Goal: Task Accomplishment & Management: Manage account settings

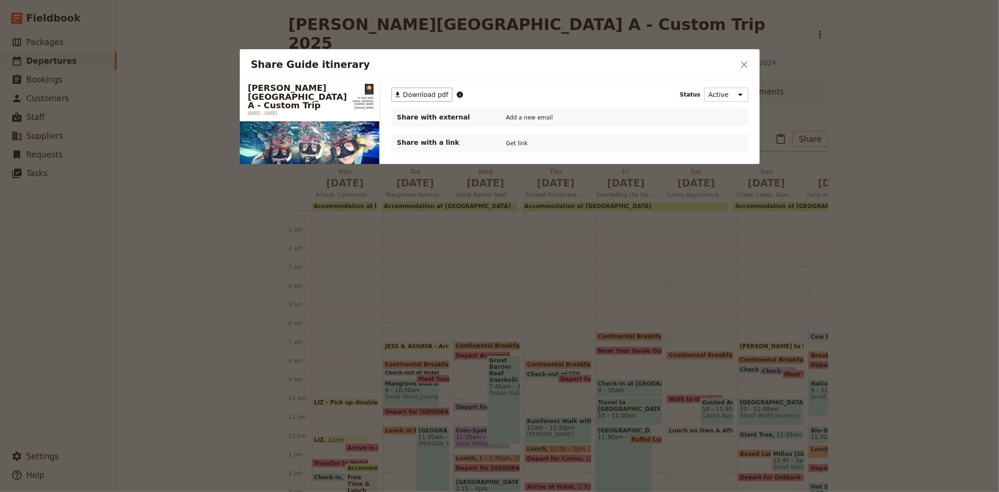
scroll to position [112, 0]
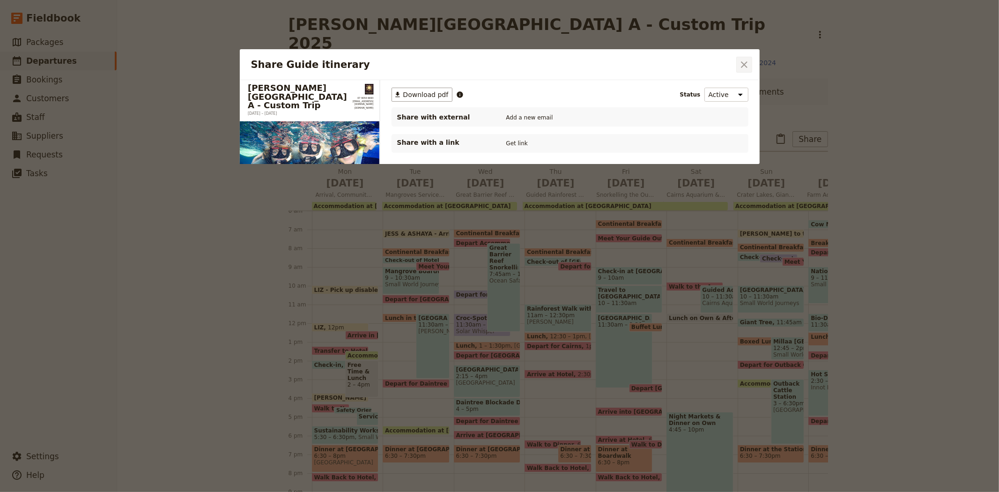
click at [741, 67] on icon "Close dialog" at bounding box center [744, 64] width 7 height 7
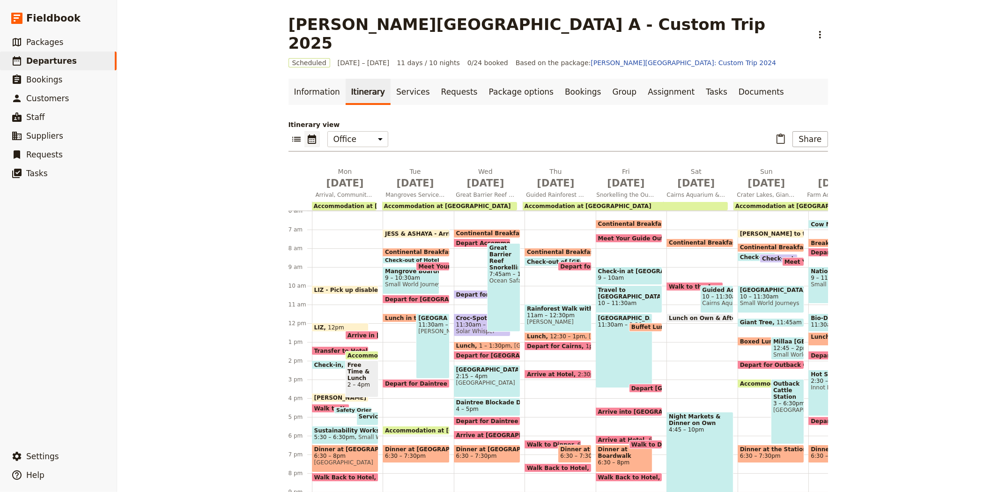
click at [563, 333] on span "12:30 – 1pm" at bounding box center [567, 336] width 35 height 7
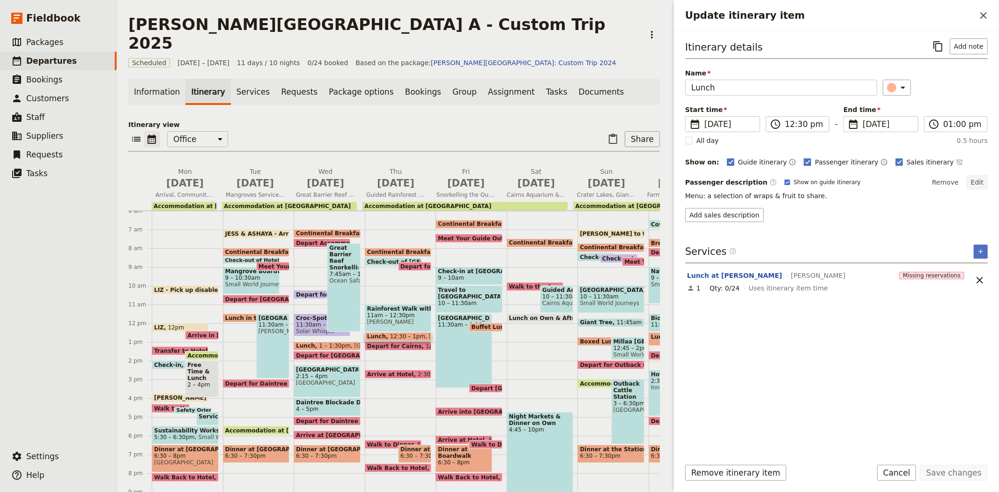
click at [977, 181] on button "Edit" at bounding box center [977, 182] width 21 height 14
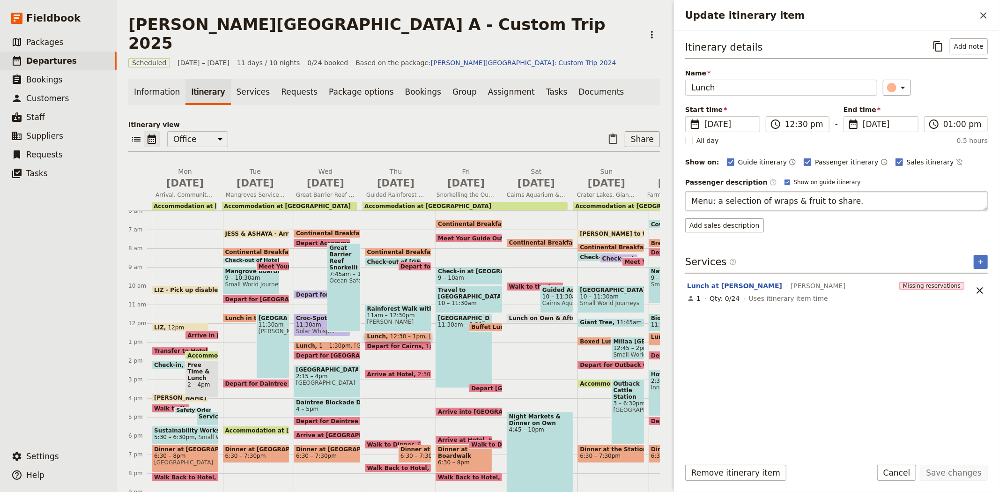
drag, startPoint x: 795, startPoint y: 199, endPoint x: 868, endPoint y: 200, distance: 73.1
click at [868, 200] on textarea "Menu: a selection of wraps & fruit to share." at bounding box center [836, 201] width 303 height 20
type textarea "Menu: a selection of wraps & iced teas."
click at [962, 470] on button "Save changes" at bounding box center [954, 473] width 68 height 16
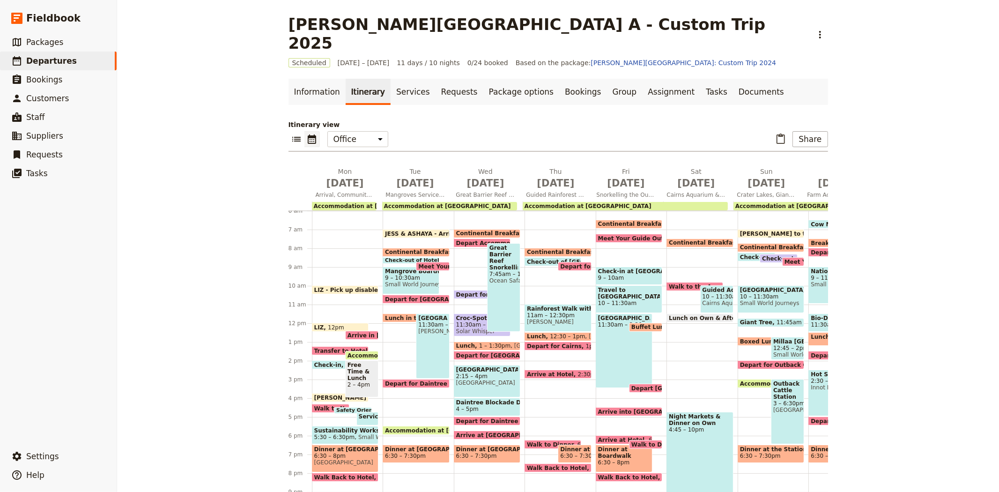
click at [578, 371] on span "2:30pm" at bounding box center [589, 374] width 22 height 6
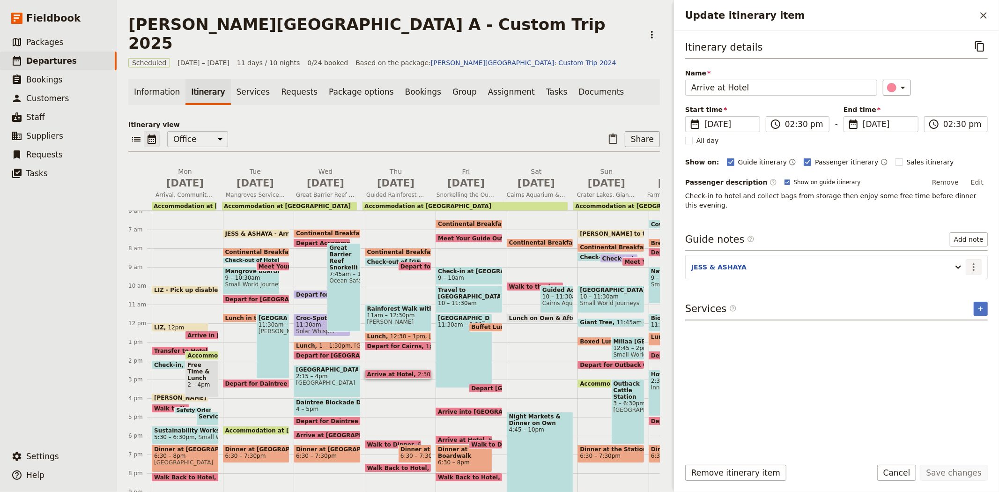
click at [972, 261] on icon "Actions" at bounding box center [973, 266] width 11 height 11
click at [964, 274] on span "Edit note" at bounding box center [954, 278] width 44 height 9
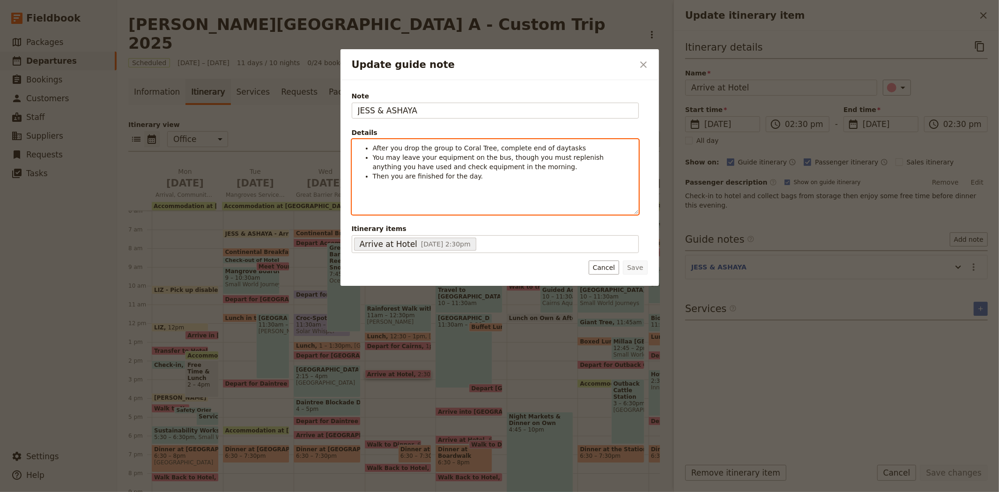
click at [572, 148] on li "After you drop the group to Coral Tree, complete end of daytasks" at bounding box center [503, 147] width 260 height 9
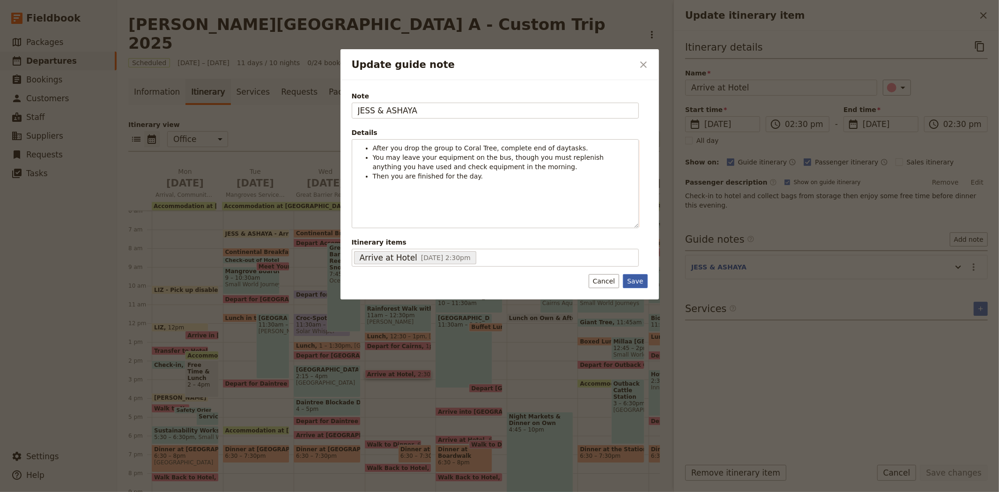
click at [643, 279] on button "Save" at bounding box center [635, 281] width 24 height 14
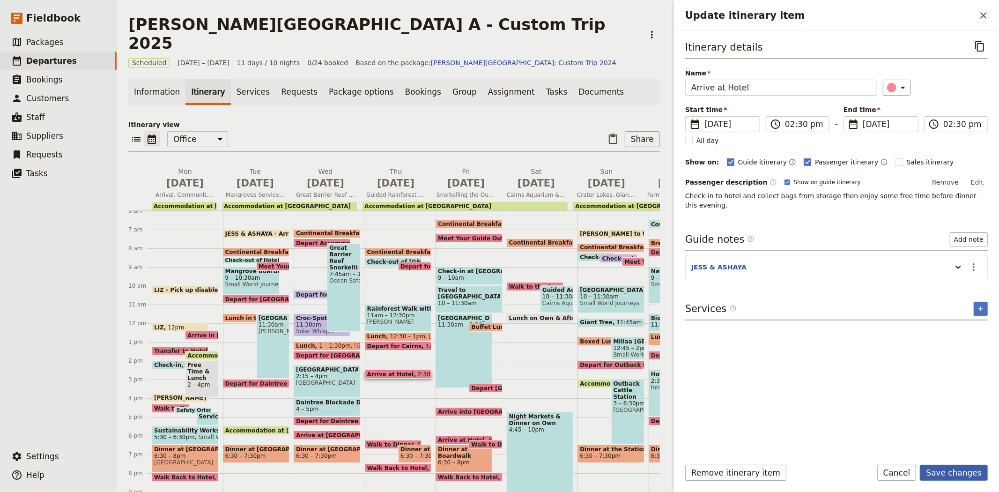
click at [945, 477] on button "Save changes" at bounding box center [954, 473] width 68 height 16
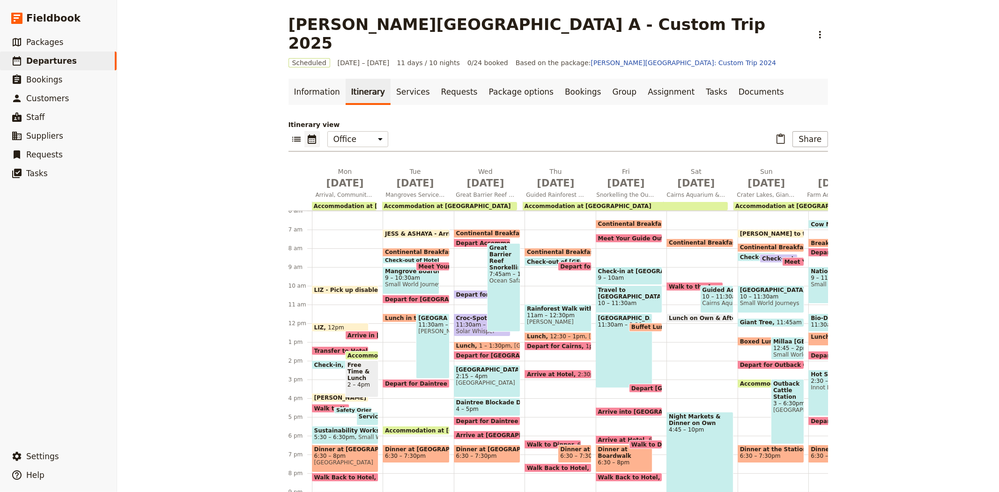
click at [627, 274] on span "9 – 10am" at bounding box center [629, 277] width 62 height 7
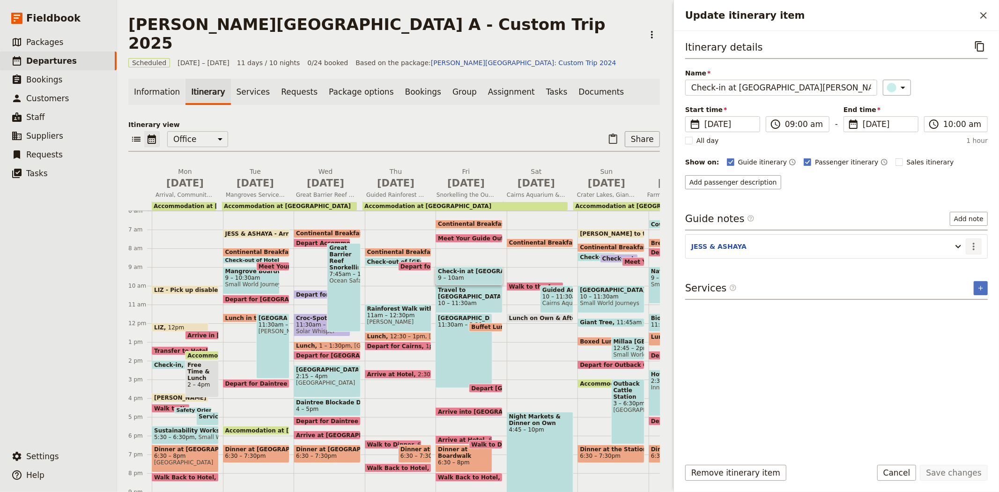
click at [975, 246] on icon "Actions" at bounding box center [973, 246] width 11 height 11
click at [961, 267] on span "Edit note" at bounding box center [947, 266] width 30 height 9
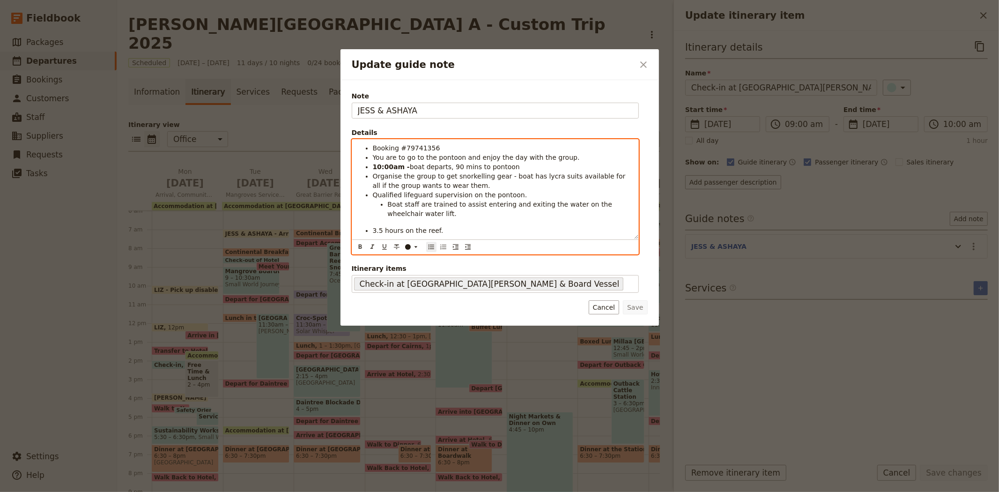
click at [602, 175] on span "Organise the group to get snorkelling gear - boat has lycra suits available for…" at bounding box center [500, 180] width 255 height 17
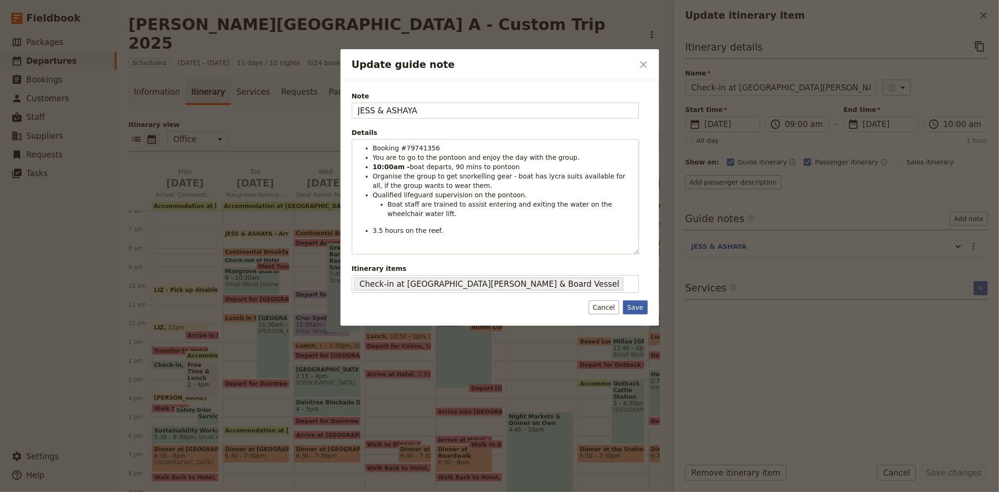
click at [634, 307] on button "Save" at bounding box center [635, 307] width 24 height 14
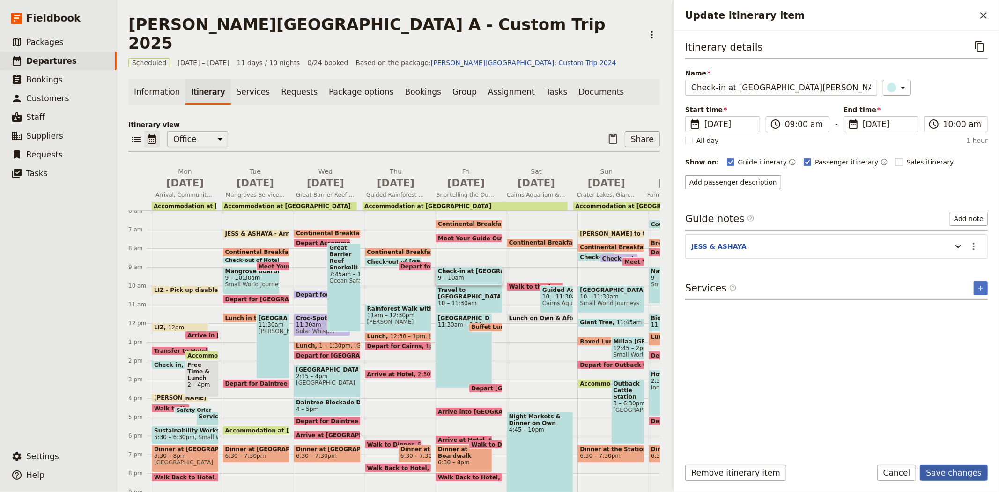
click at [937, 470] on button "Save changes" at bounding box center [954, 473] width 68 height 16
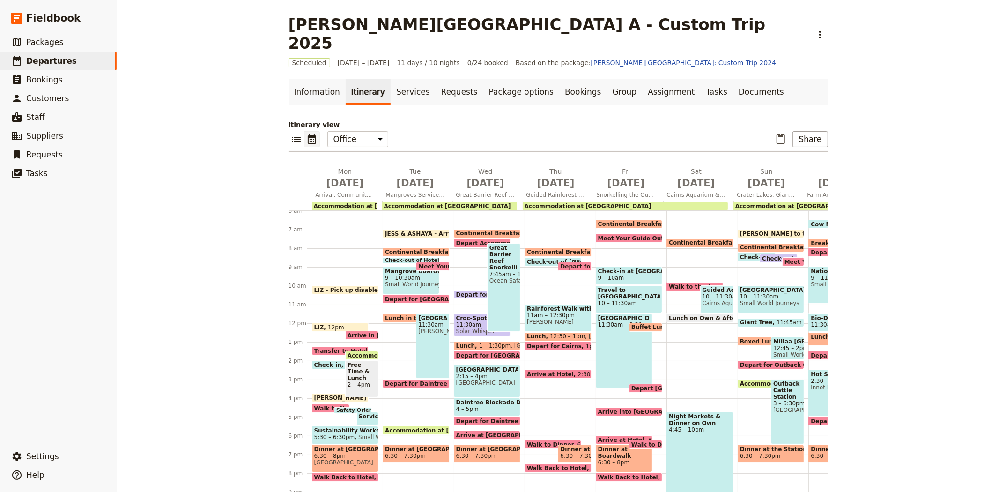
click at [623, 300] on span "10 – 11:30am" at bounding box center [629, 303] width 62 height 7
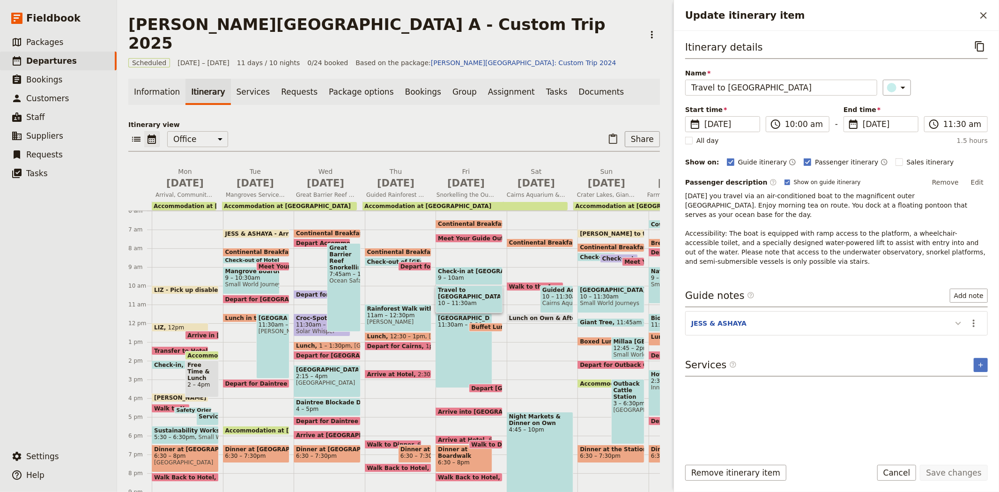
click at [953, 318] on icon "Update itinerary item" at bounding box center [958, 323] width 11 height 11
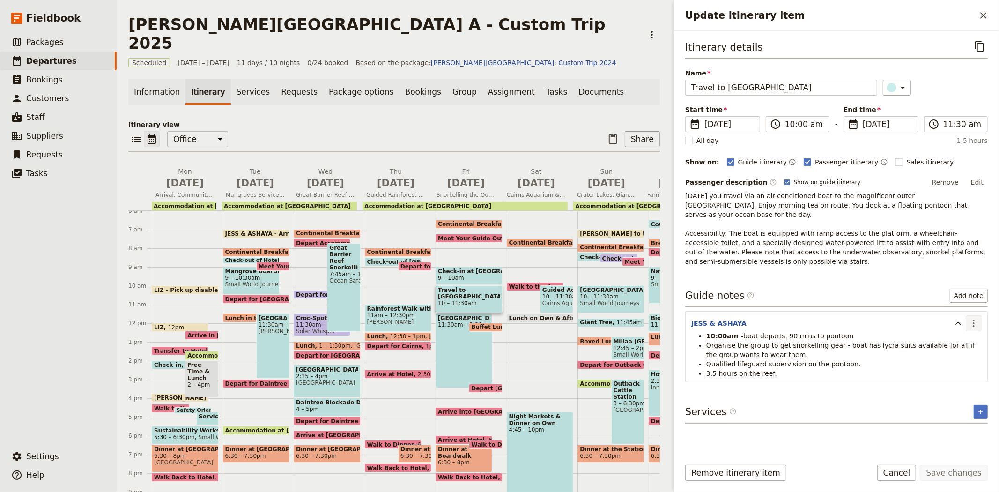
click at [980, 315] on button "​" at bounding box center [974, 323] width 16 height 16
click at [963, 351] on span "Remove note" at bounding box center [954, 347] width 44 height 9
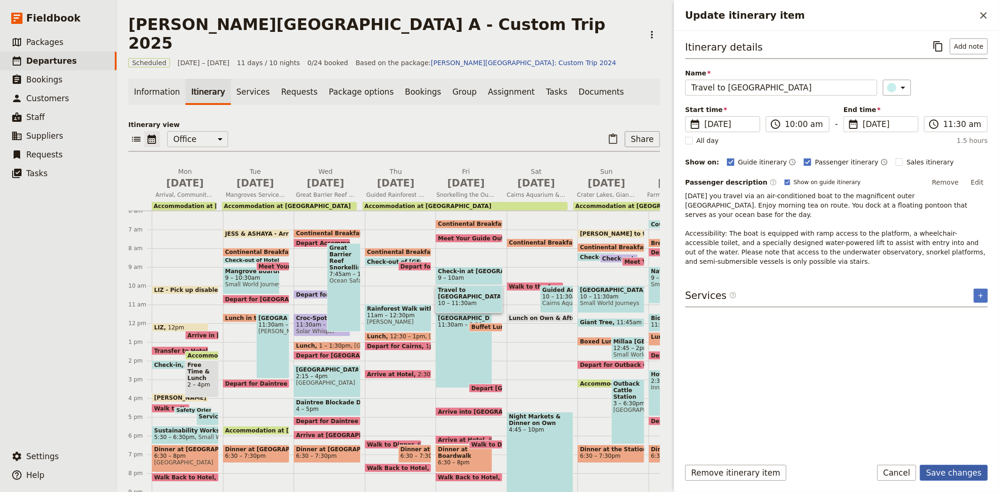
click at [962, 470] on button "Save changes" at bounding box center [954, 473] width 68 height 16
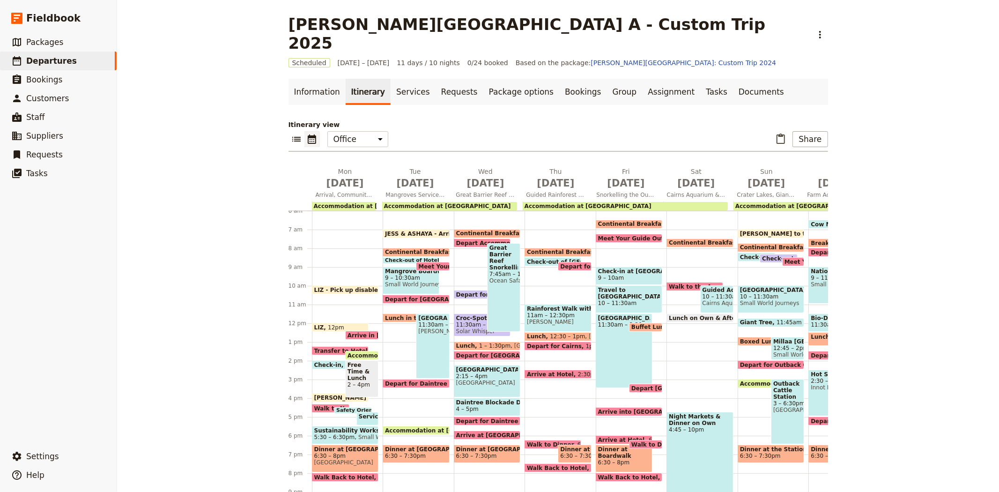
click at [617, 408] on span "Arrive into [GEOGRAPHIC_DATA][PERSON_NAME]" at bounding box center [677, 411] width 158 height 6
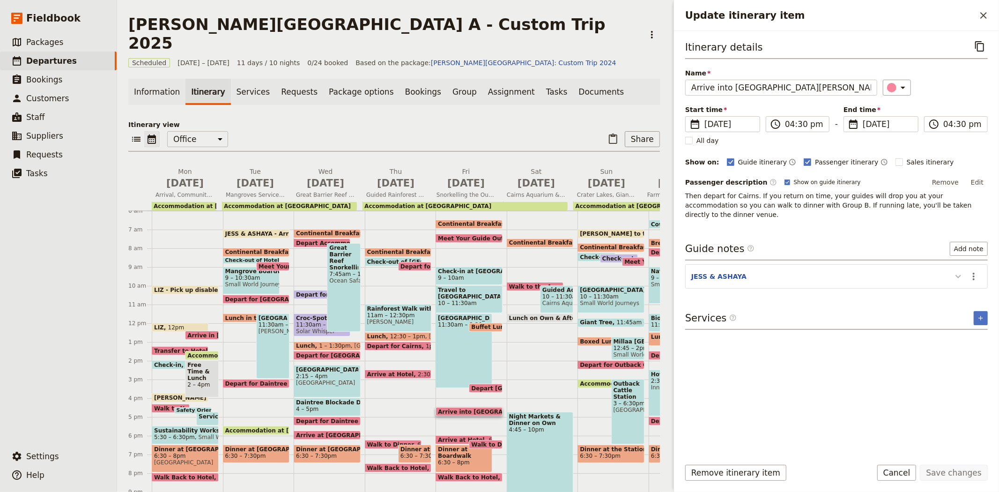
click at [959, 271] on icon "Update itinerary item" at bounding box center [958, 276] width 11 height 11
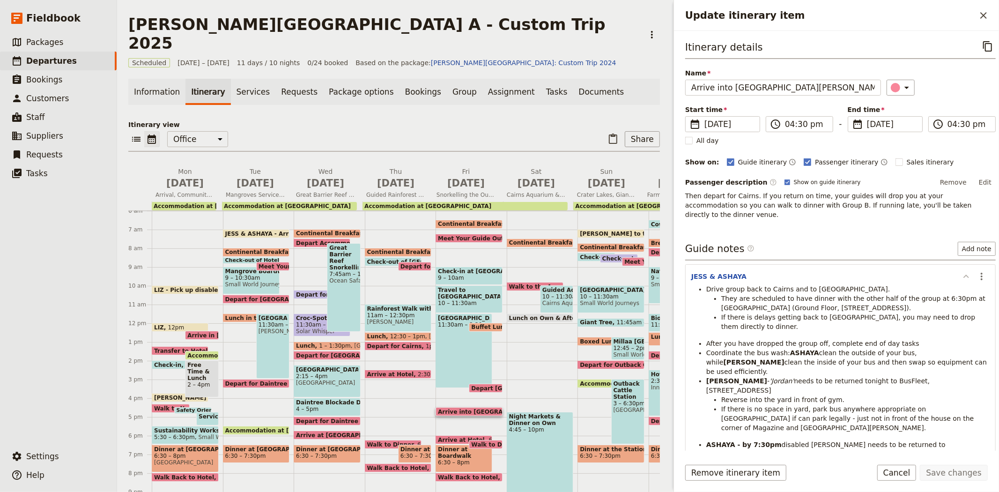
click at [961, 271] on icon "Update itinerary item" at bounding box center [966, 276] width 11 height 11
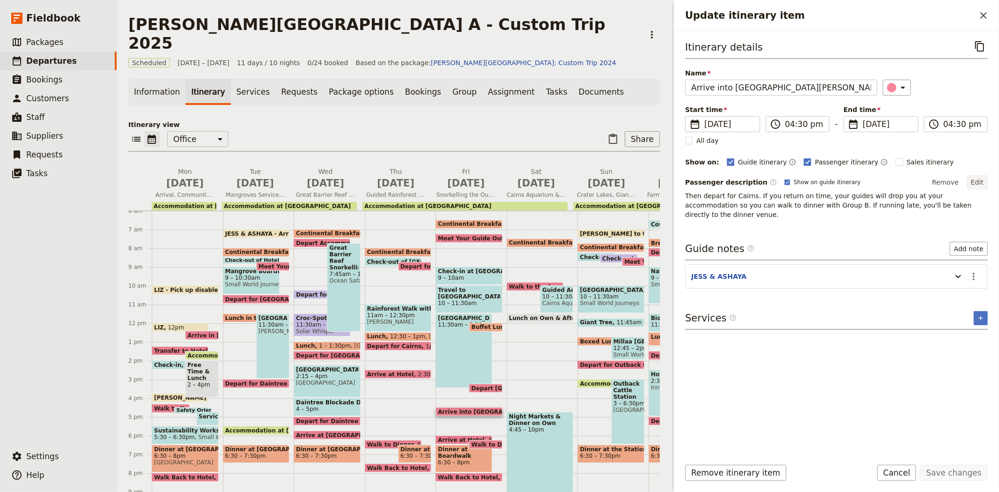
click at [977, 185] on button "Edit" at bounding box center [977, 182] width 21 height 14
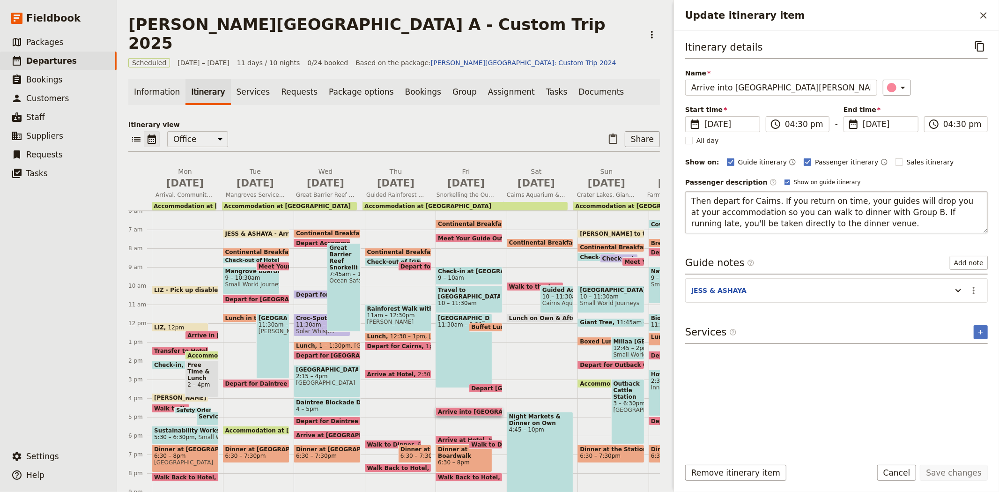
drag, startPoint x: 830, startPoint y: 224, endPoint x: 773, endPoint y: 198, distance: 62.0
click at [773, 198] on textarea "Then depart for Cairns. If you return on time, your guides will drop you at you…" at bounding box center [836, 212] width 303 height 42
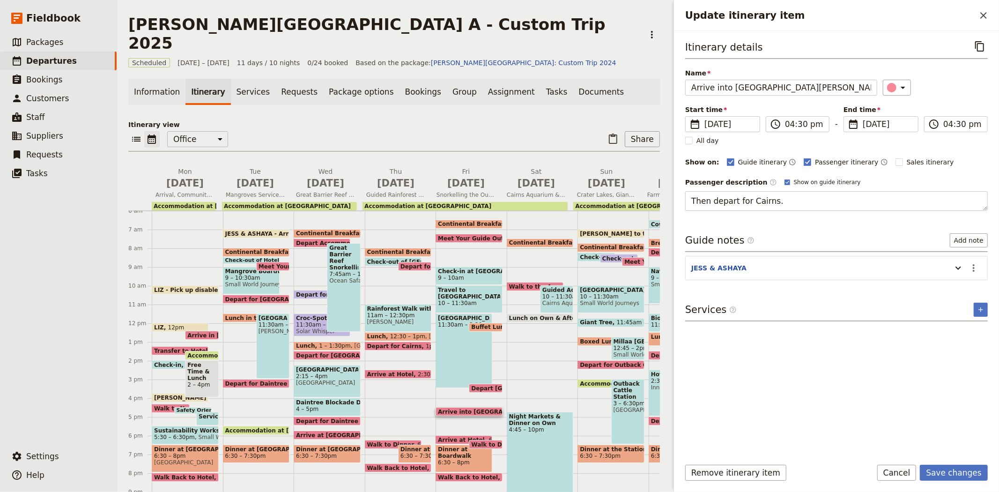
type textarea "Then depart for Cairns."
click at [957, 472] on button "Save changes" at bounding box center [954, 473] width 68 height 16
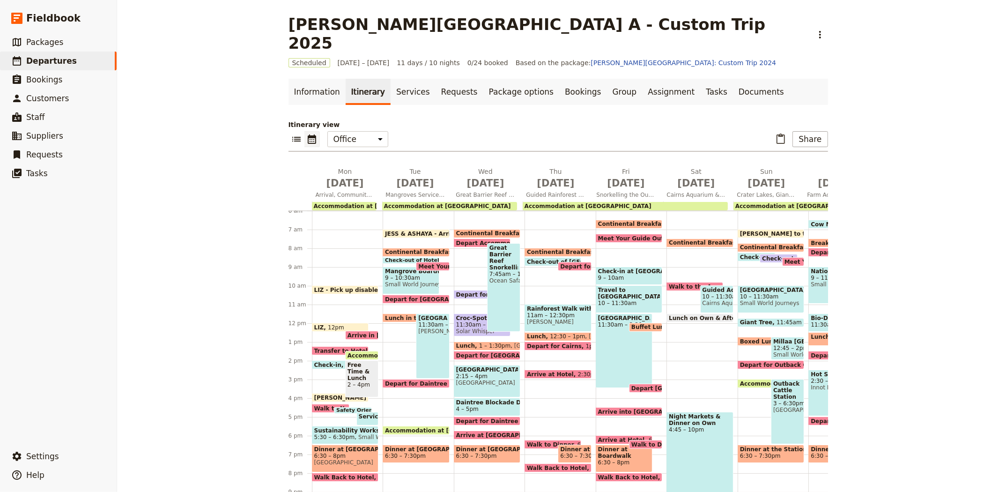
click at [606, 437] on span "Arrive at Hotel" at bounding box center [623, 440] width 51 height 6
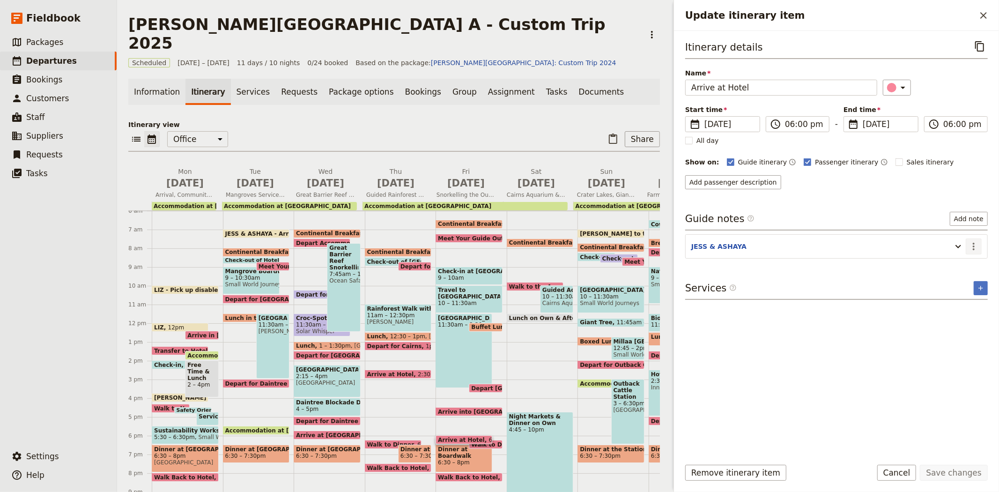
click at [979, 246] on icon "Actions" at bounding box center [973, 246] width 11 height 11
click at [965, 282] on span "Remove note" at bounding box center [954, 279] width 44 height 9
click at [948, 472] on button "Save changes" at bounding box center [954, 473] width 68 height 16
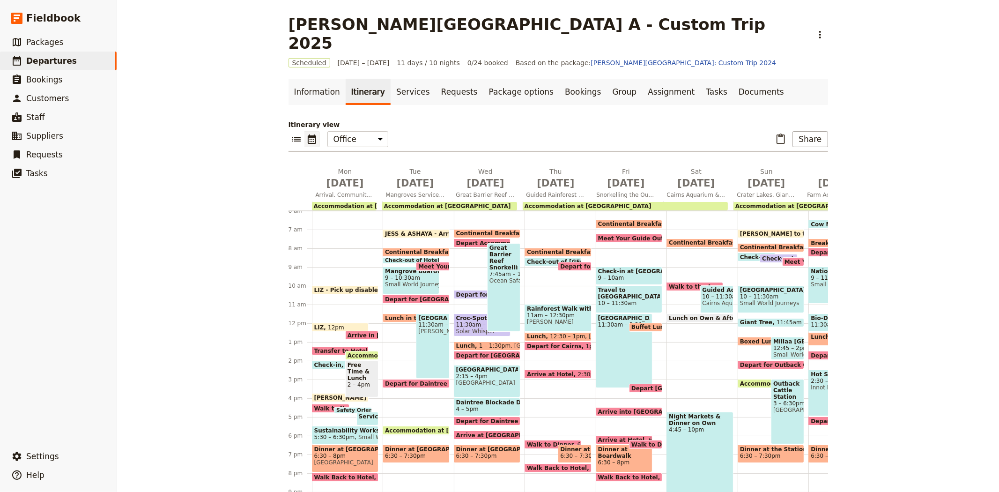
click at [609, 408] on span "Arrive into [GEOGRAPHIC_DATA][PERSON_NAME]" at bounding box center [677, 411] width 158 height 6
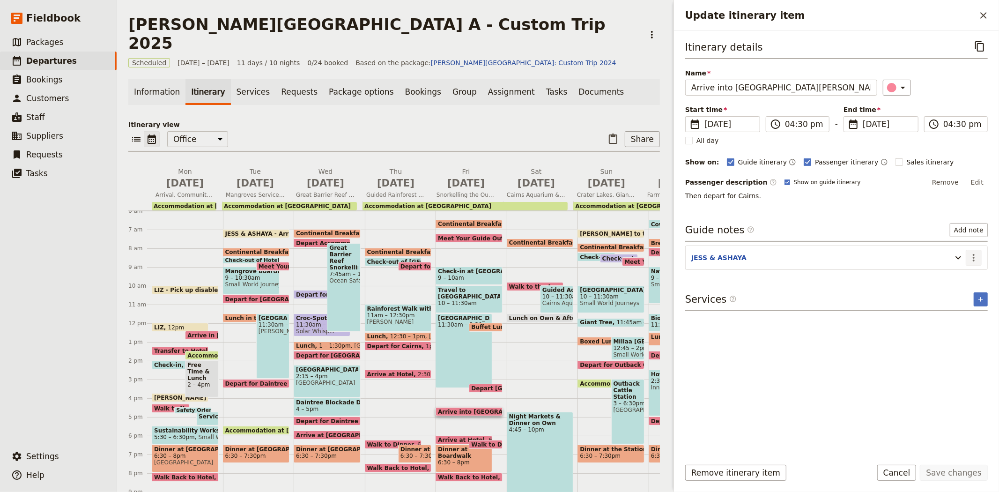
click at [973, 256] on icon "Actions" at bounding box center [974, 257] width 2 height 7
click at [964, 274] on span "Edit note" at bounding box center [954, 278] width 44 height 9
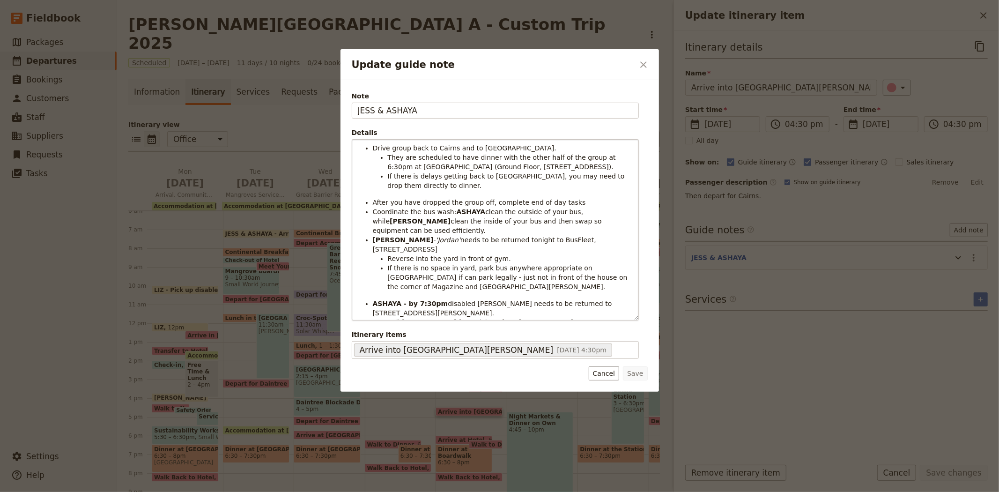
drag, startPoint x: 636, startPoint y: 211, endPoint x: 558, endPoint y: 255, distance: 89.4
click at [594, 317] on div "Drive group back to Cairns and to [GEOGRAPHIC_DATA]. They are scheduled to have…" at bounding box center [495, 230] width 286 height 180
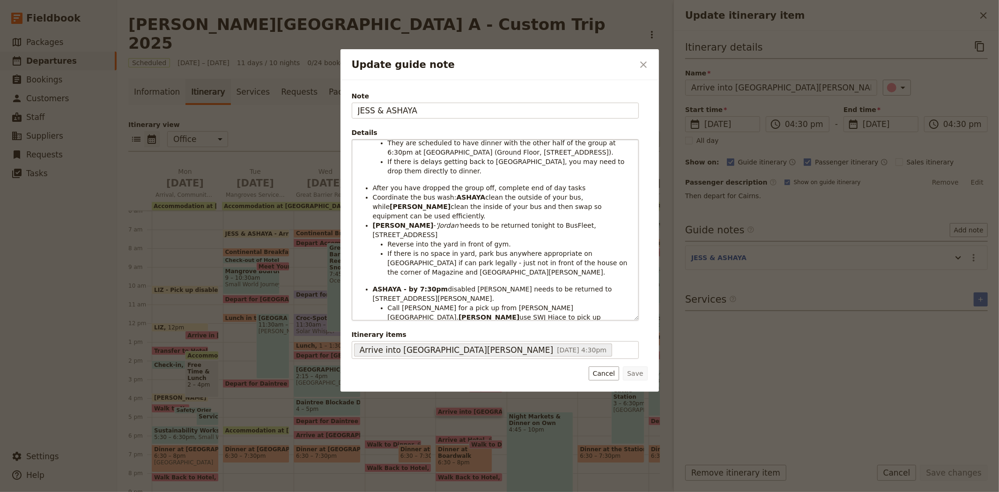
scroll to position [18, 0]
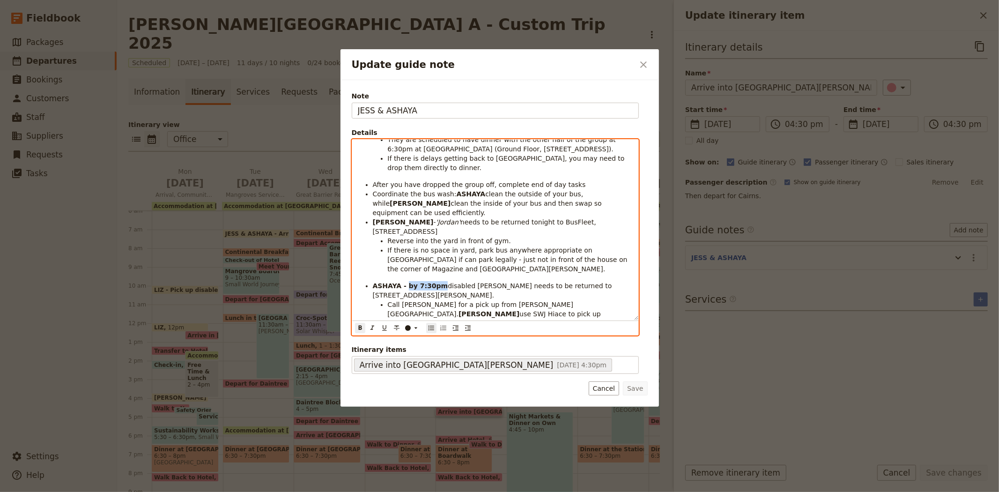
drag, startPoint x: 437, startPoint y: 269, endPoint x: 404, endPoint y: 268, distance: 32.3
click at [404, 281] on li "ASHAYA - by 7:30pm disabled [PERSON_NAME] needs to be returned to [STREET_ADDRE…" at bounding box center [503, 290] width 260 height 19
click at [517, 261] on ul "Drive group back to Cairns and to [GEOGRAPHIC_DATA]. They are scheduled to have…" at bounding box center [495, 245] width 275 height 238
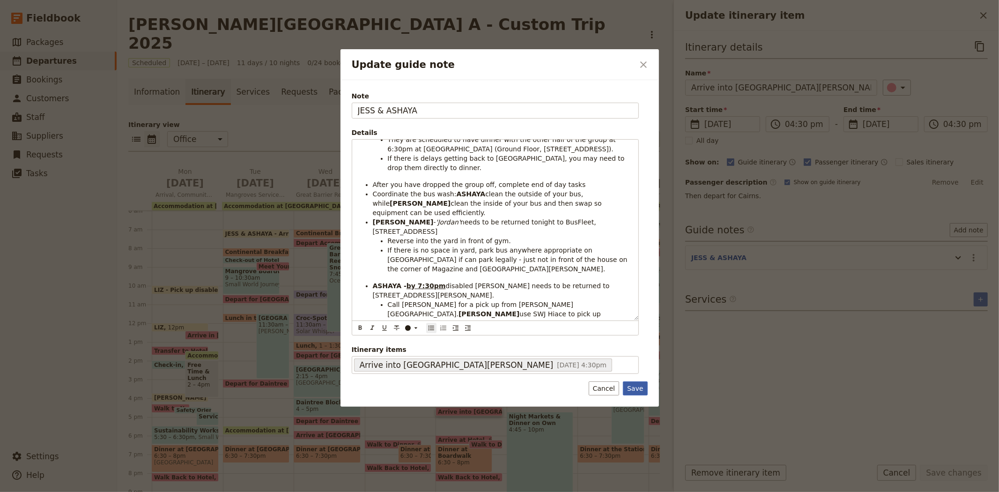
click at [635, 388] on button "Save" at bounding box center [635, 388] width 24 height 14
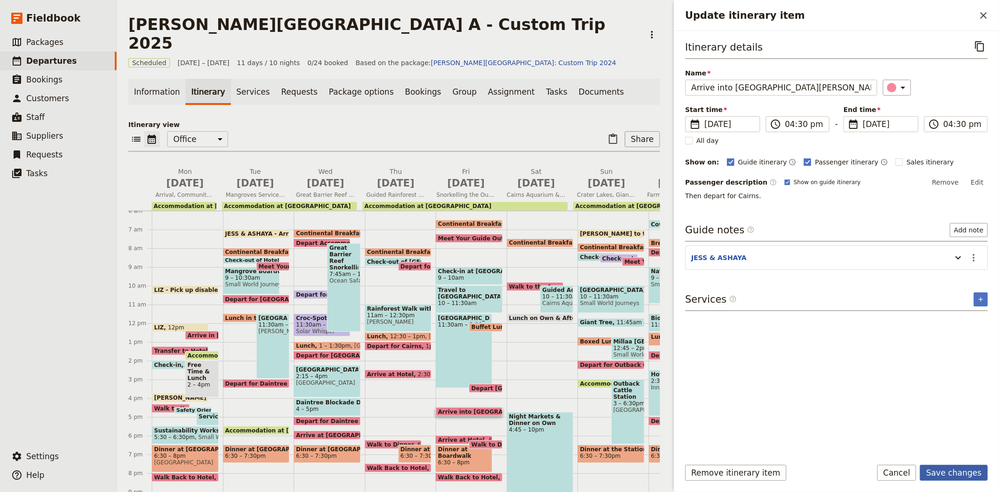
click at [942, 466] on button "Save changes" at bounding box center [954, 473] width 68 height 16
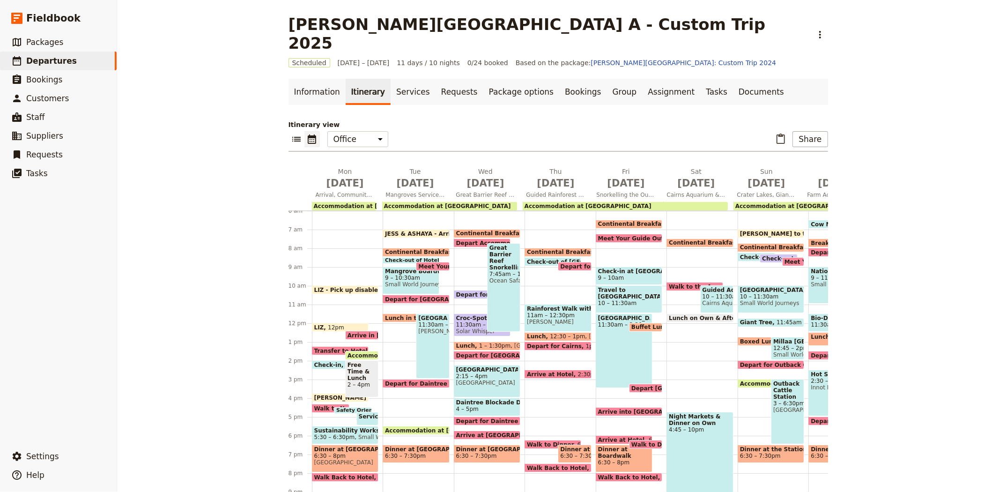
click at [636, 408] on span "Arrive into [GEOGRAPHIC_DATA][PERSON_NAME]" at bounding box center [677, 411] width 158 height 6
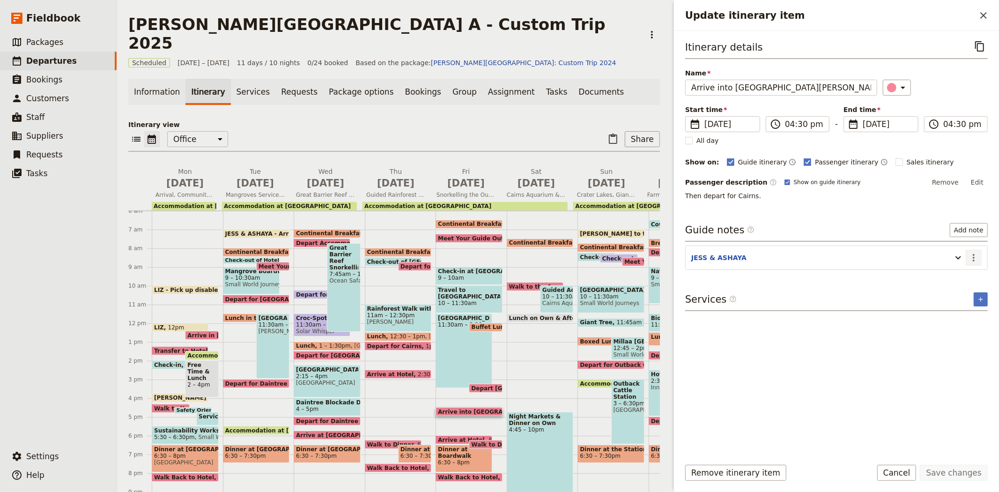
click at [976, 261] on icon "Actions" at bounding box center [973, 257] width 11 height 11
click at [962, 278] on span "Edit note" at bounding box center [947, 278] width 30 height 9
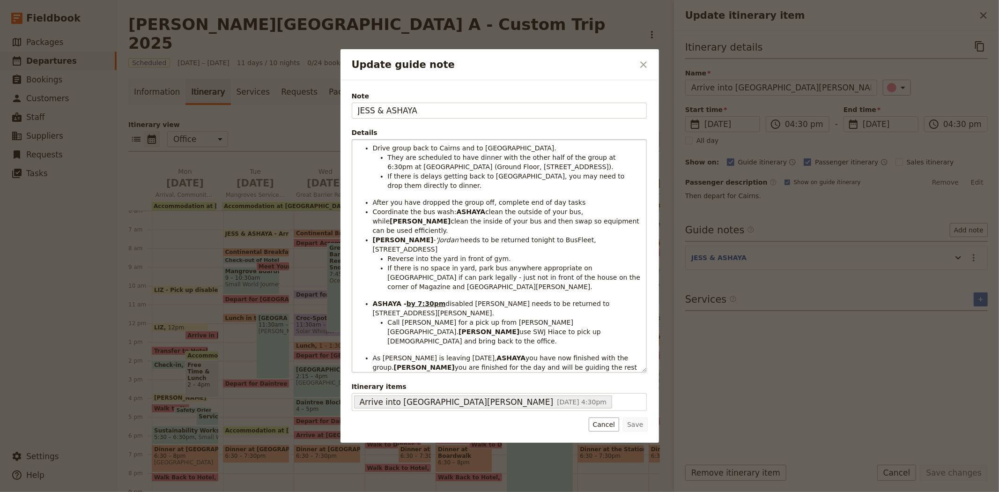
drag, startPoint x: 638, startPoint y: 209, endPoint x: 608, endPoint y: 367, distance: 161.1
click at [608, 367] on div "Drive group back to Cairns and to [GEOGRAPHIC_DATA]. They are scheduled to have…" at bounding box center [499, 256] width 294 height 232
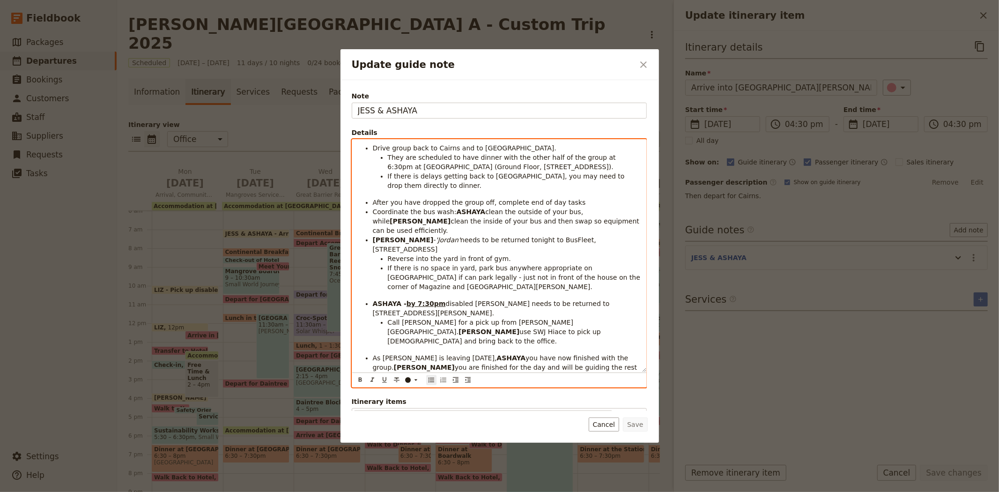
click at [405, 319] on span "Call [PERSON_NAME] for a pick up from [PERSON_NAME][GEOGRAPHIC_DATA]." at bounding box center [481, 327] width 186 height 17
drag, startPoint x: 475, startPoint y: 304, endPoint x: 521, endPoint y: 296, distance: 46.7
click at [521, 318] on li "Call office for a pick up from [PERSON_NAME][GEOGRAPHIC_DATA]. [PERSON_NAME] us…" at bounding box center [514, 332] width 253 height 28
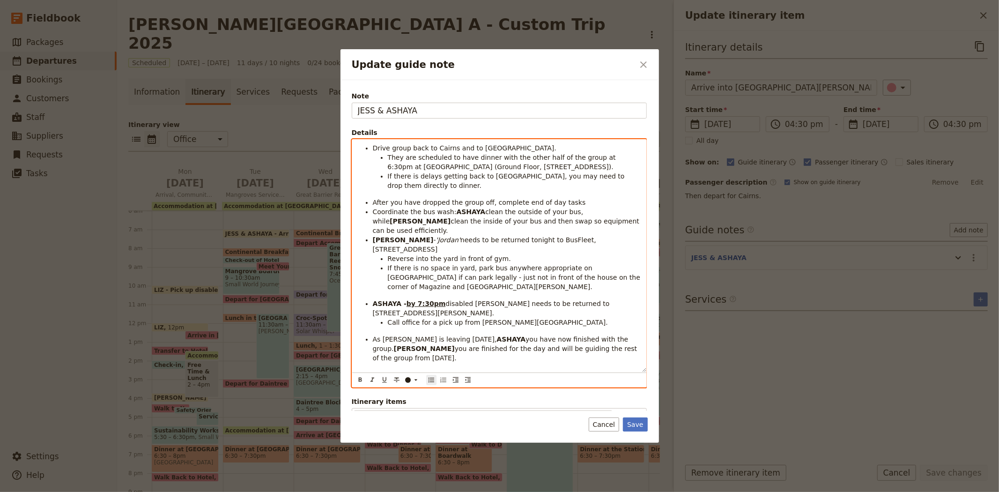
click at [400, 267] on li "If there is no space in yard, park bus anywhere appropriate on [GEOGRAPHIC_DATA…" at bounding box center [514, 277] width 253 height 28
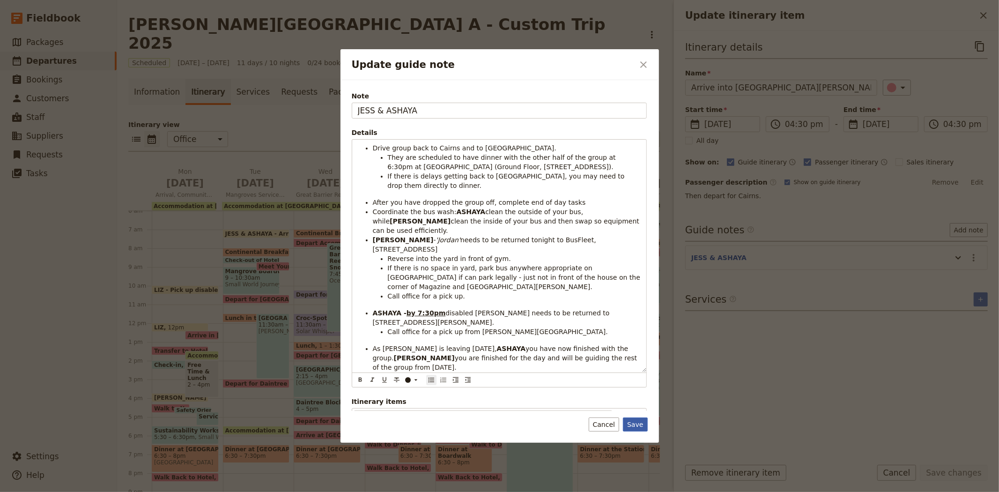
click at [637, 420] on button "Save" at bounding box center [635, 424] width 24 height 14
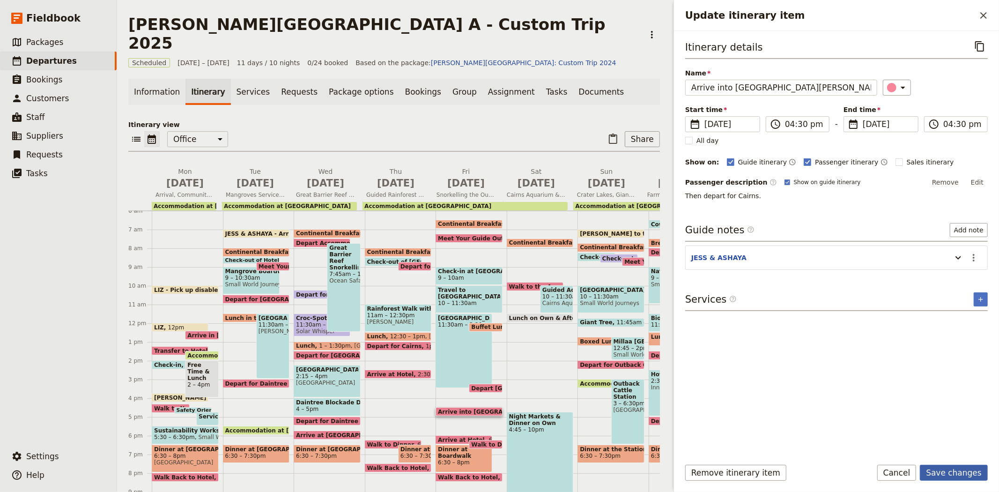
click at [947, 475] on button "Save changes" at bounding box center [954, 473] width 68 height 16
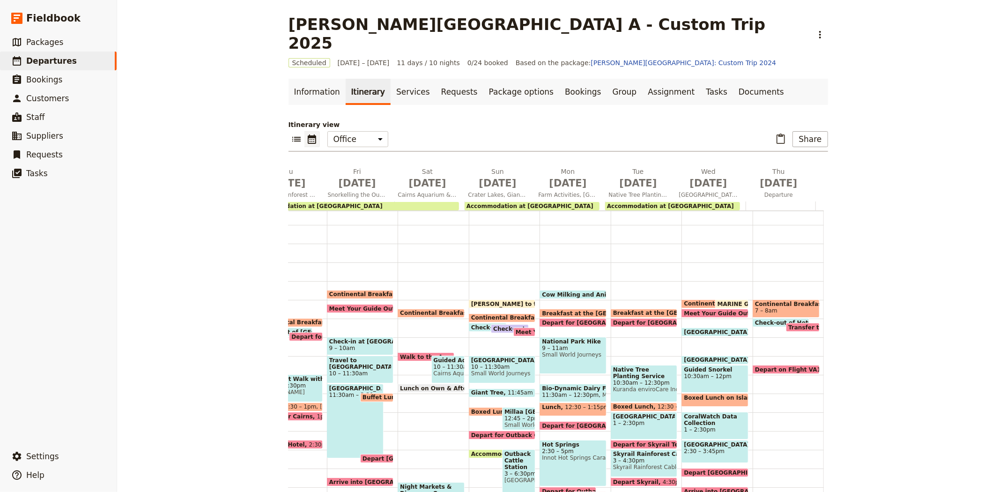
scroll to position [60, 0]
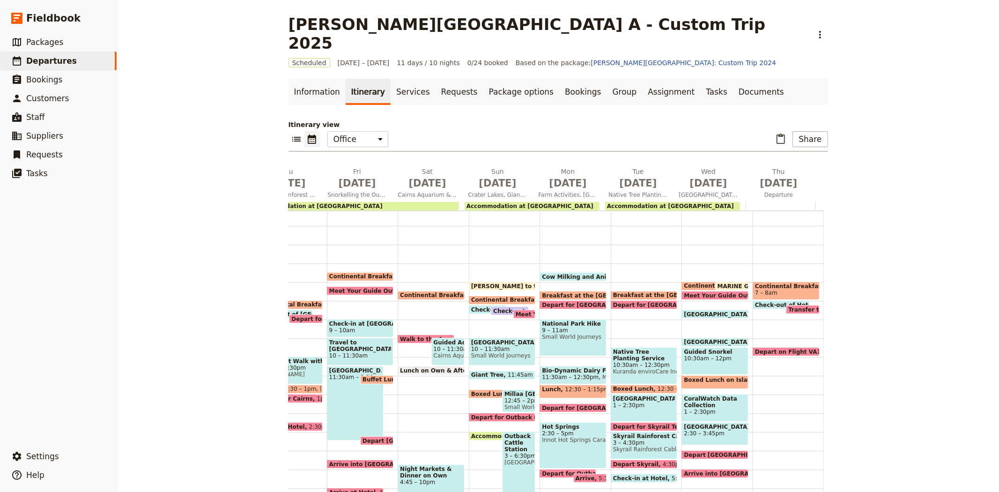
click at [502, 283] on span "[PERSON_NAME] to the Office" at bounding box center [519, 286] width 97 height 6
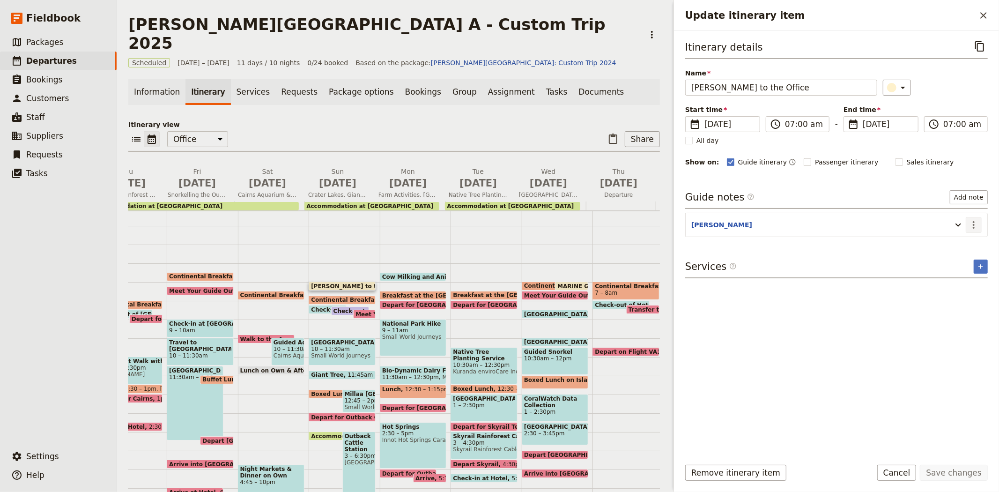
click at [970, 228] on icon "Actions" at bounding box center [973, 224] width 11 height 11
click at [967, 244] on span "Edit note" at bounding box center [954, 245] width 44 height 9
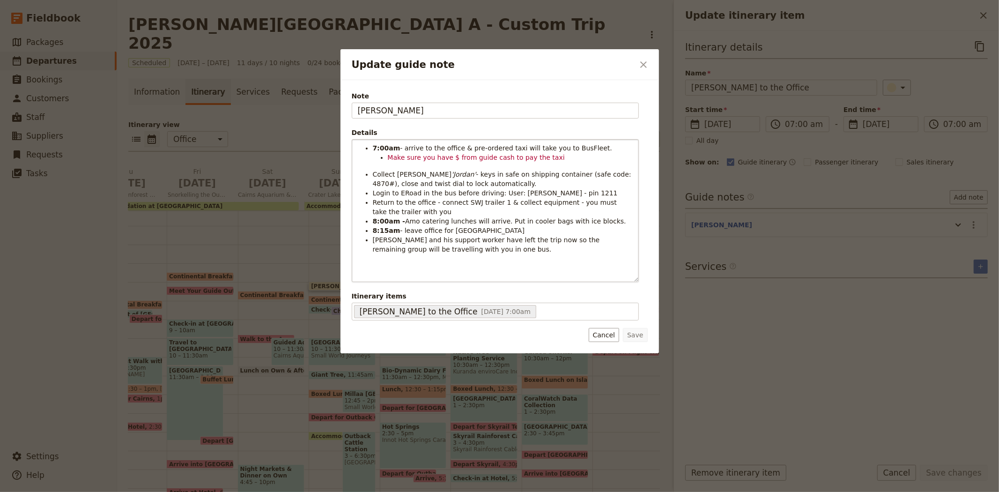
drag, startPoint x: 636, startPoint y: 208, endPoint x: 620, endPoint y: 287, distance: 80.3
click at [630, 282] on div "7:00am - arrive to the office & pre-ordered taxi will take you to BusFleet. Mak…" at bounding box center [495, 211] width 286 height 142
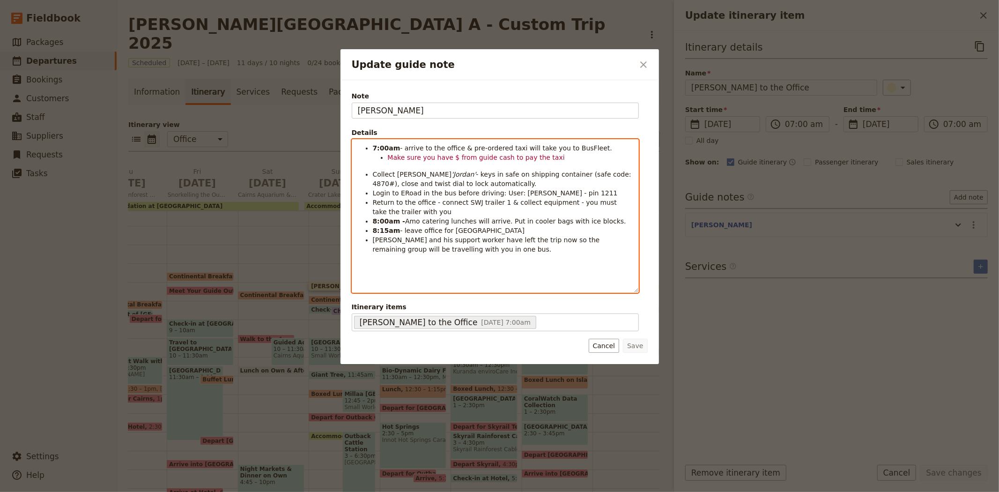
click at [440, 221] on span "Amo catering lunches will arrive. Put in cooler bags with ice blocks." at bounding box center [515, 220] width 221 height 7
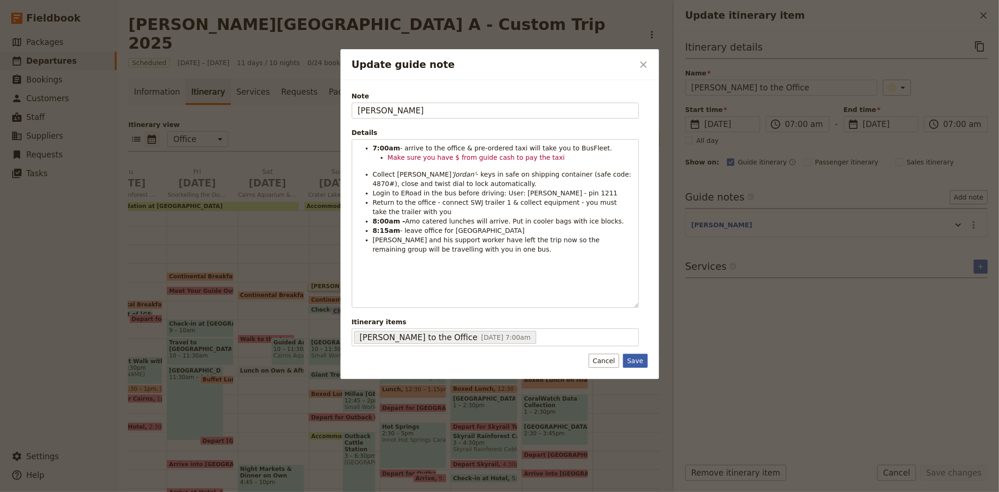
click at [630, 361] on button "Save" at bounding box center [635, 361] width 24 height 14
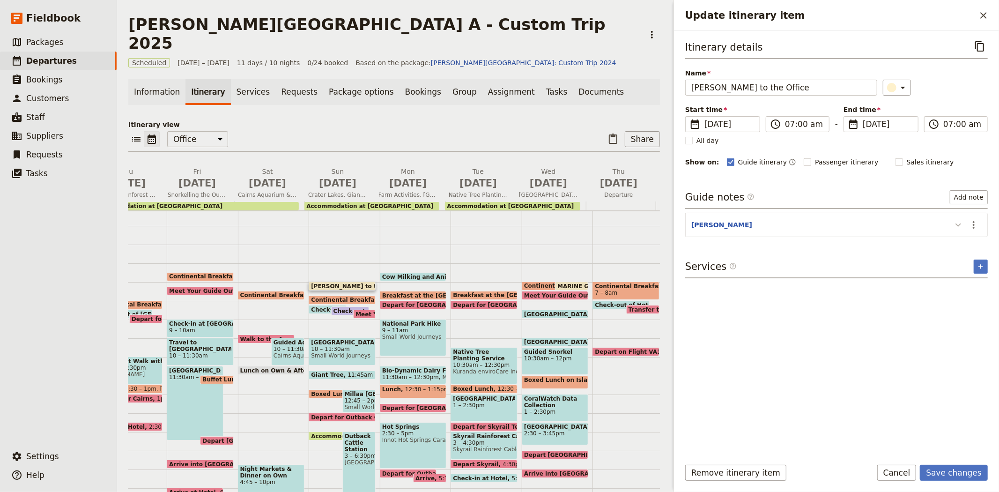
click at [961, 231] on button "Update itinerary item" at bounding box center [958, 224] width 15 height 15
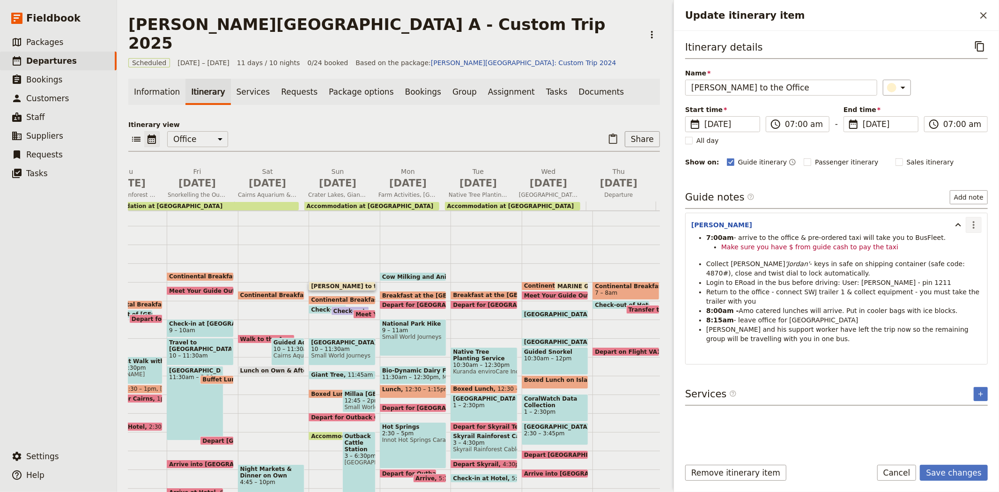
click at [970, 226] on icon "Actions" at bounding box center [973, 224] width 11 height 11
click at [962, 245] on span "Edit note" at bounding box center [947, 245] width 30 height 9
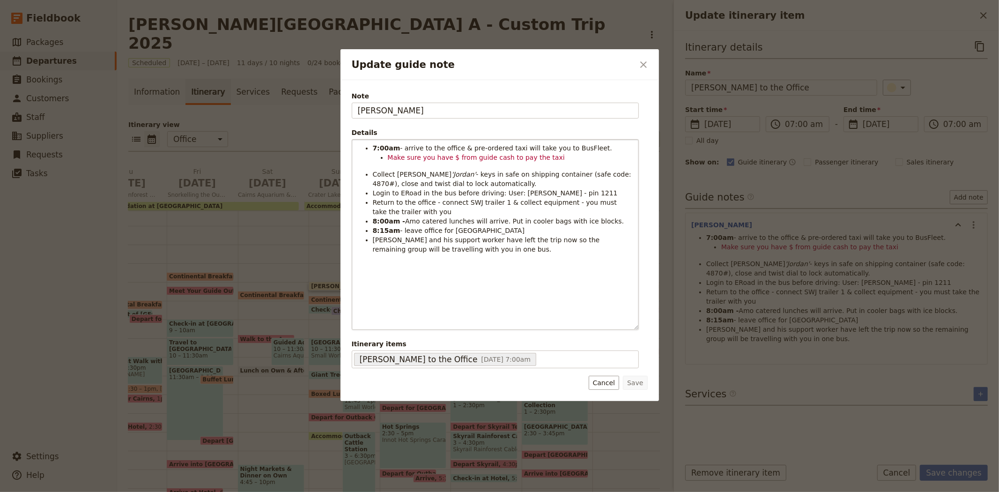
drag, startPoint x: 632, startPoint y: 214, endPoint x: 549, endPoint y: 326, distance: 139.3
click at [615, 329] on div "7:00am - arrive to the office & pre-ordered taxi will take you to BusFleet. Mak…" at bounding box center [495, 235] width 286 height 190
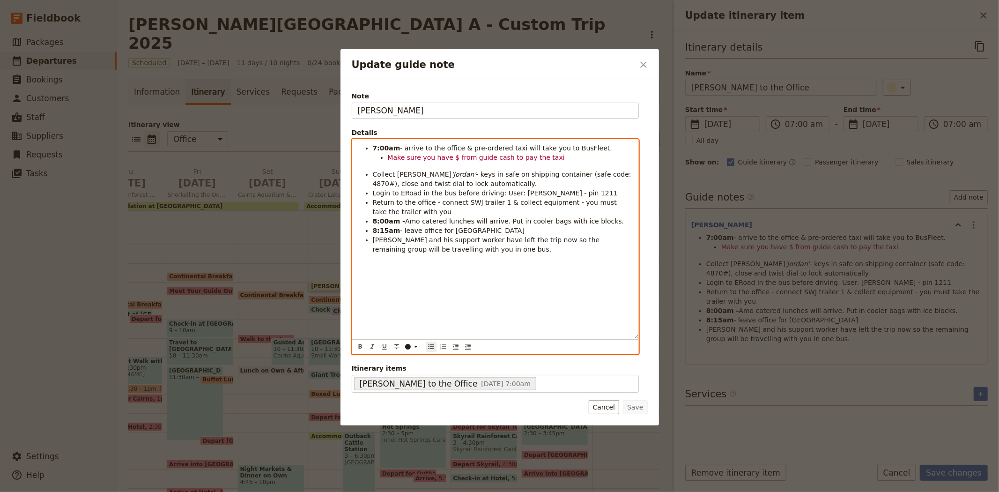
click at [490, 249] on li "[PERSON_NAME] and his support worker have left the trip now so the remaining gr…" at bounding box center [503, 244] width 260 height 19
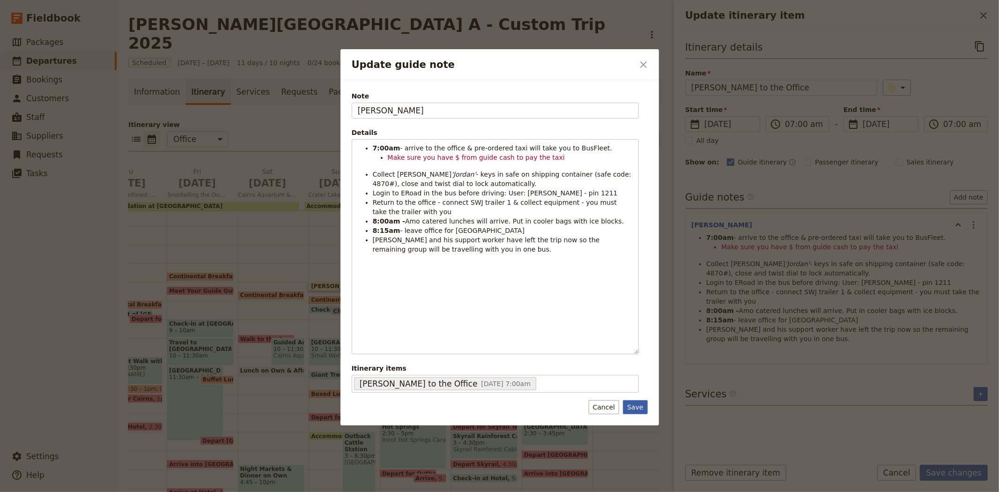
click at [636, 408] on button "Save" at bounding box center [635, 407] width 24 height 14
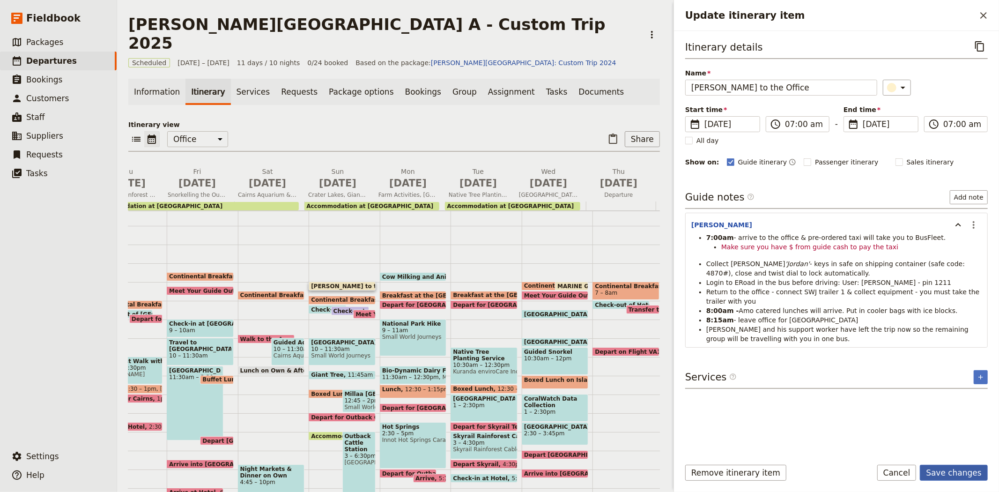
click at [957, 474] on button "Save changes" at bounding box center [954, 473] width 68 height 16
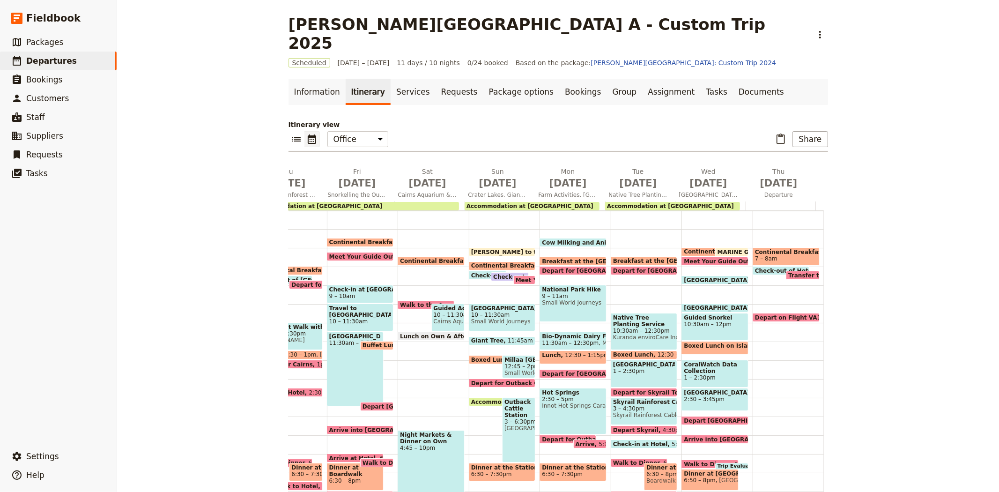
scroll to position [112, 0]
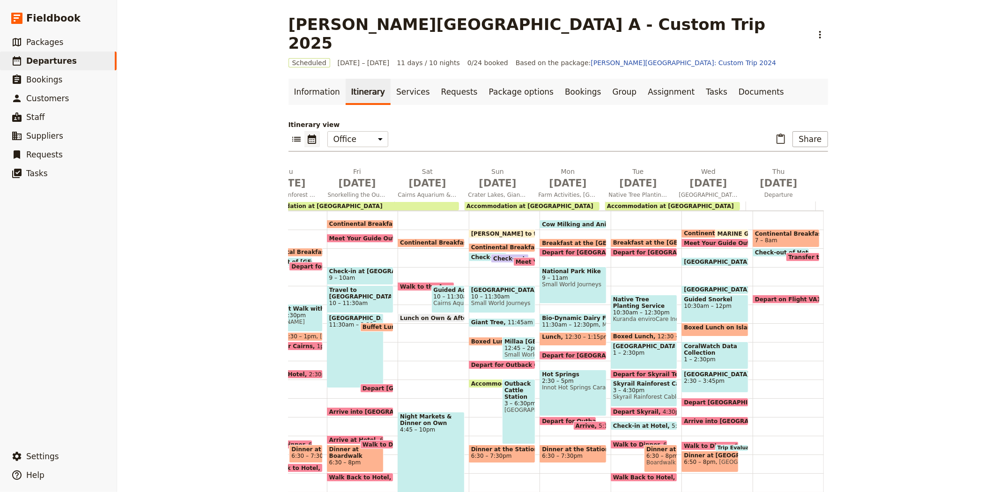
click at [481, 230] on span "[PERSON_NAME] to the Office" at bounding box center [519, 233] width 97 height 6
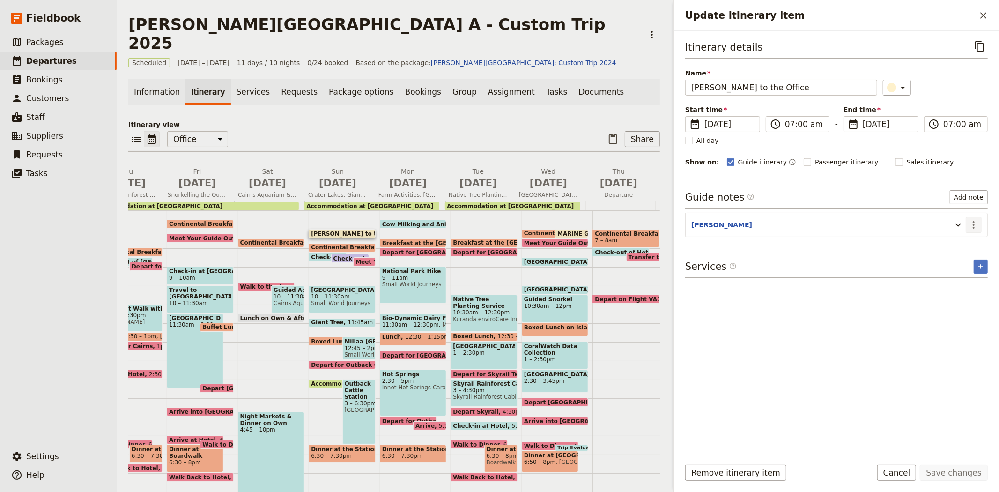
click at [971, 226] on icon "Actions" at bounding box center [973, 224] width 11 height 11
click at [961, 245] on span "Edit note" at bounding box center [947, 245] width 30 height 9
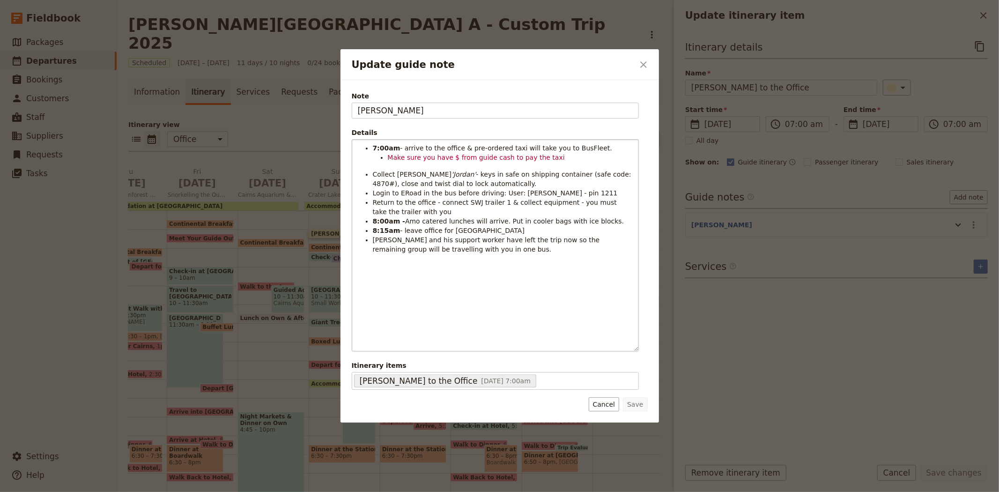
drag, startPoint x: 636, startPoint y: 212, endPoint x: 607, endPoint y: 349, distance: 139.9
click at [607, 349] on div "7:00am - arrive to the office & pre-ordered taxi will take you to BusFleet. Mak…" at bounding box center [495, 245] width 286 height 211
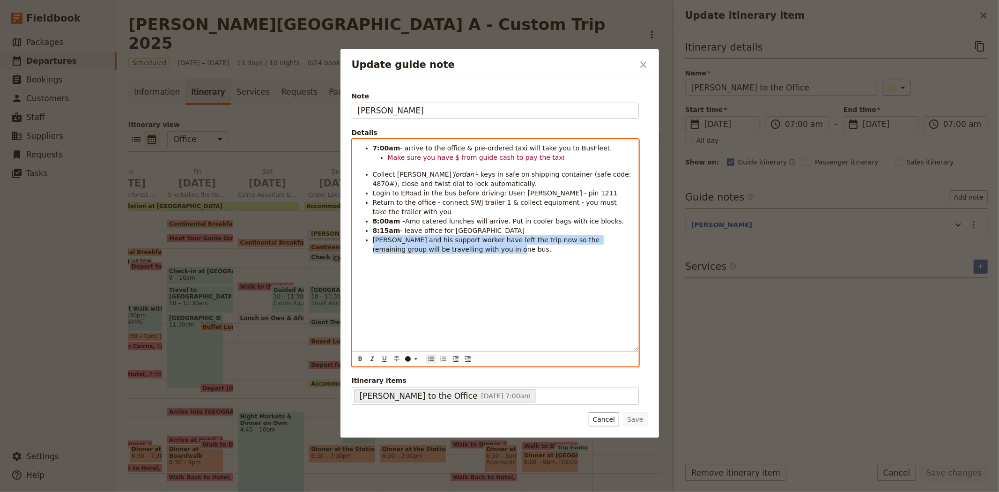
drag, startPoint x: 469, startPoint y: 258, endPoint x: 369, endPoint y: 240, distance: 102.2
click at [369, 240] on div "7:00am - arrive to the office & pre-ordered taxi will take you to BusFleet. Mak…" at bounding box center [495, 245] width 286 height 211
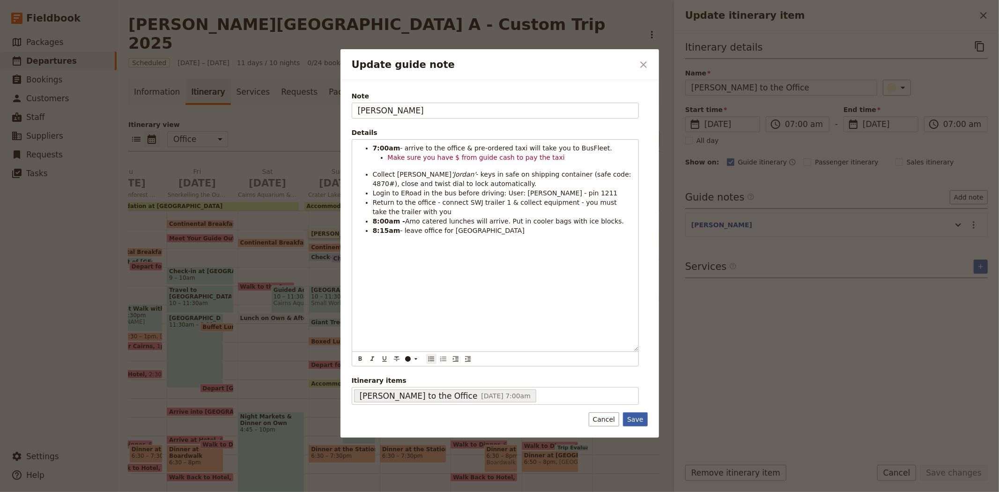
click at [640, 420] on button "Save" at bounding box center [635, 419] width 24 height 14
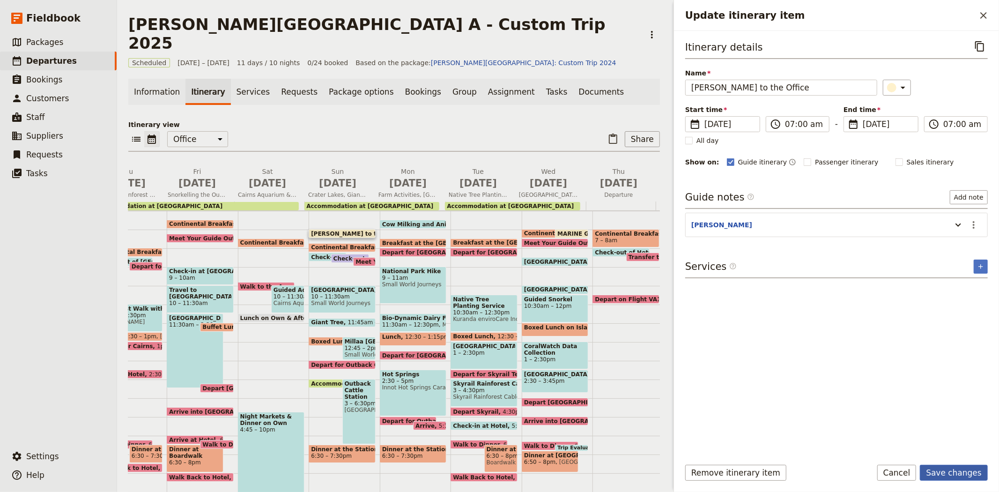
click at [934, 473] on button "Save changes" at bounding box center [954, 473] width 68 height 16
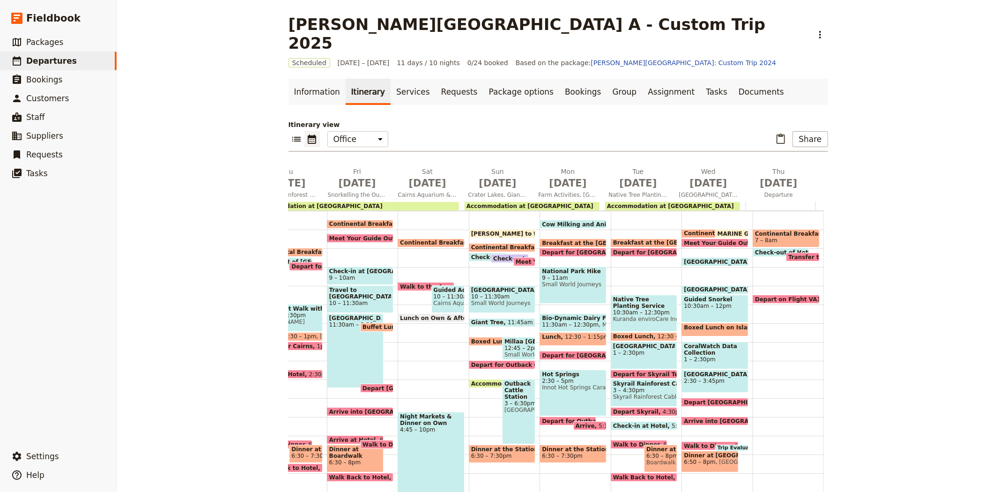
click at [489, 293] on span "10 – 11:30am" at bounding box center [502, 296] width 62 height 7
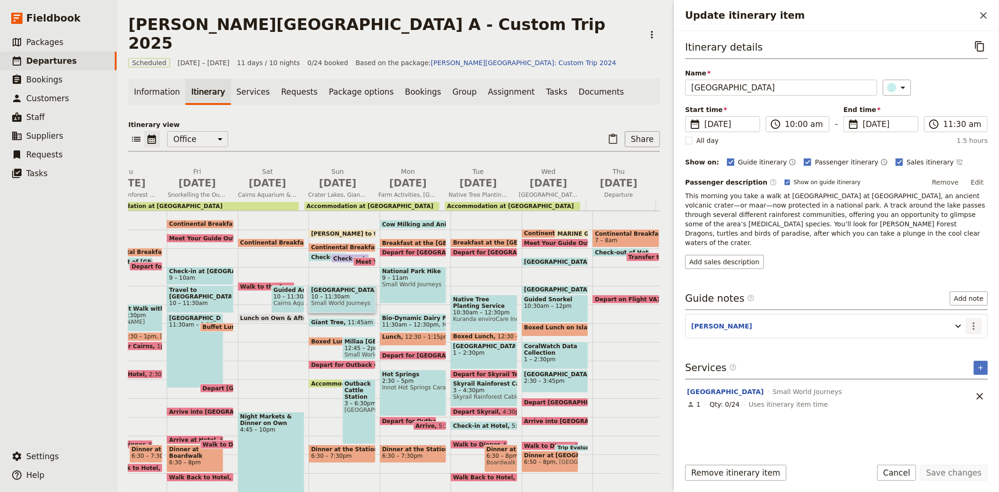
click at [978, 320] on icon "Actions" at bounding box center [973, 325] width 11 height 11
click at [968, 333] on span "Edit note" at bounding box center [954, 337] width 44 height 9
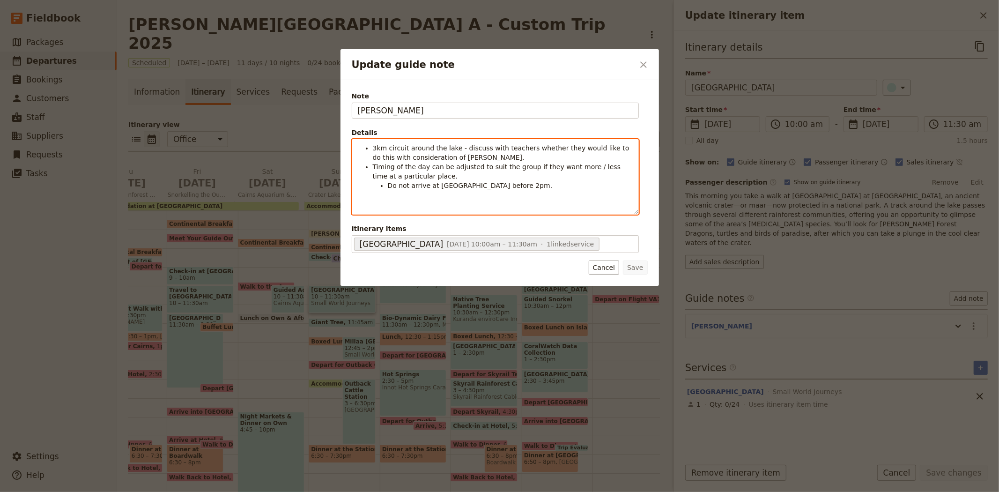
click at [446, 159] on li "3km circuit around the lake - discuss with teachers whether they would like to …" at bounding box center [503, 152] width 260 height 19
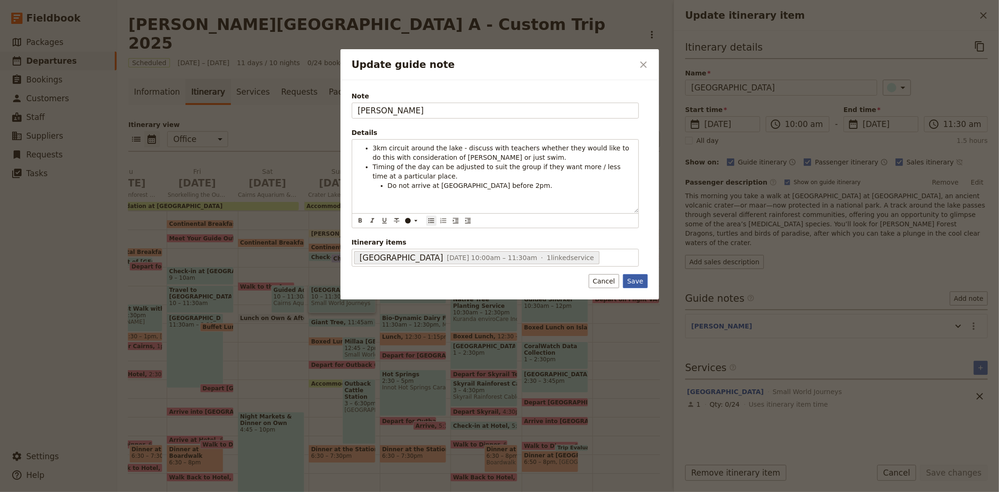
click at [631, 282] on button "Save" at bounding box center [635, 281] width 24 height 14
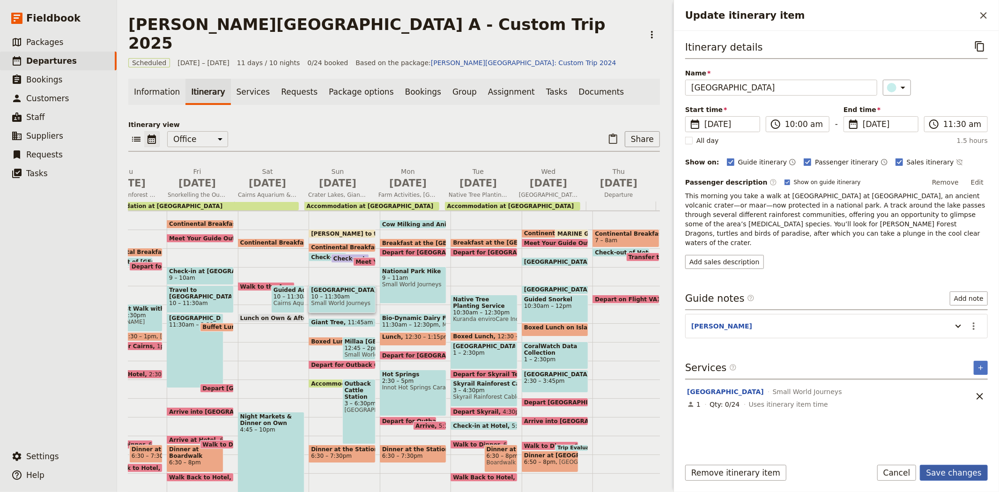
click at [976, 469] on button "Save changes" at bounding box center [954, 473] width 68 height 16
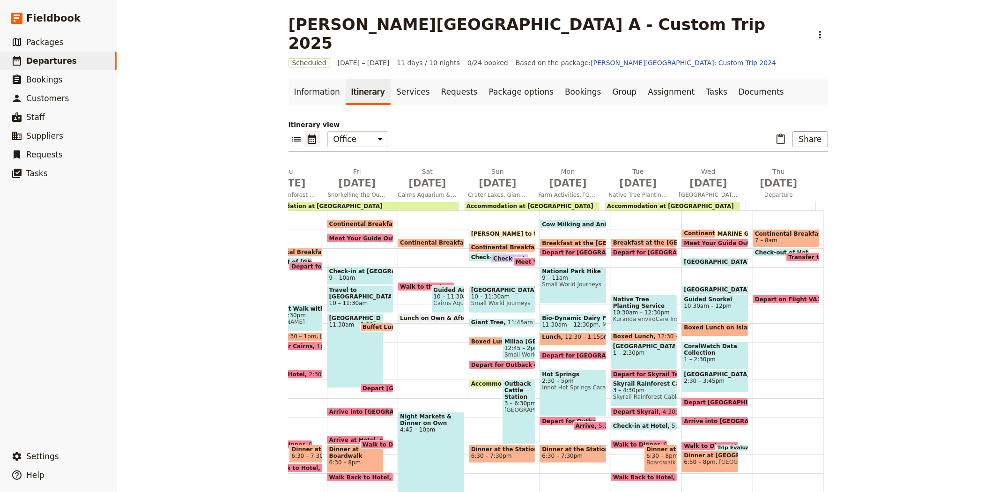
click at [574, 334] on span "12:30 – 1:15pm" at bounding box center [587, 339] width 44 height 11
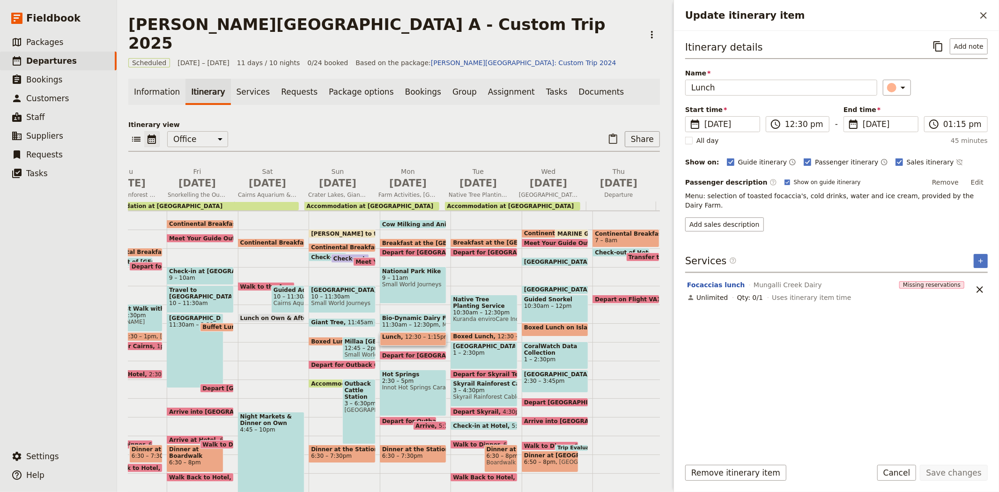
click at [320, 338] on span "Boxed Lunch" at bounding box center [333, 341] width 44 height 6
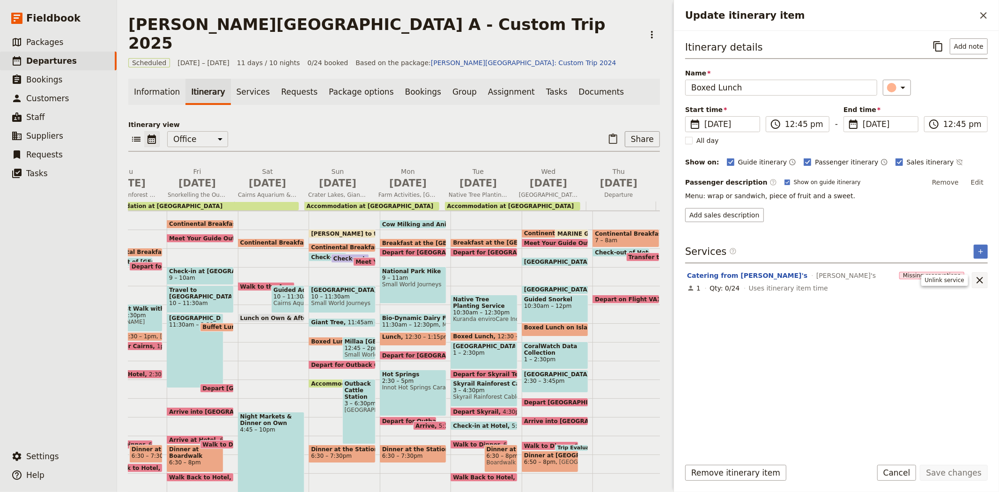
click at [981, 280] on icon "Unlink service" at bounding box center [980, 280] width 7 height 7
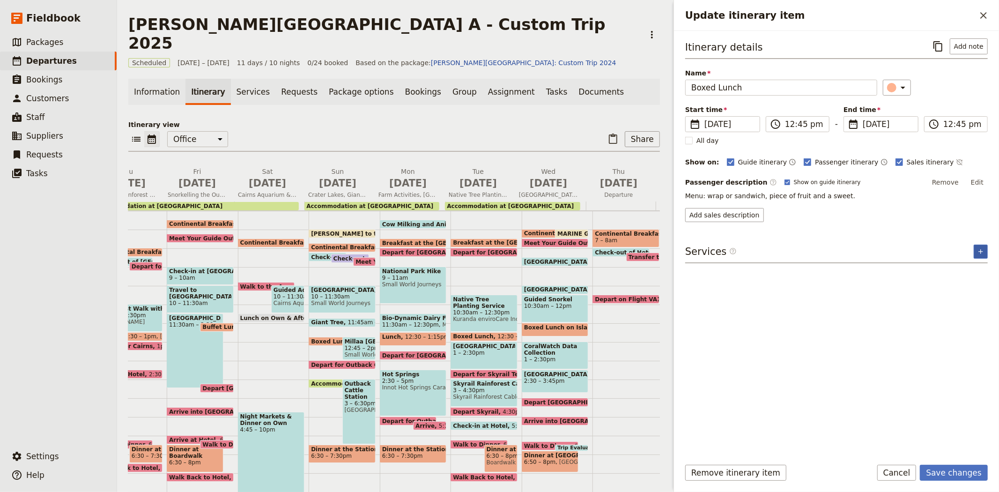
click at [976, 252] on button "​" at bounding box center [981, 252] width 14 height 14
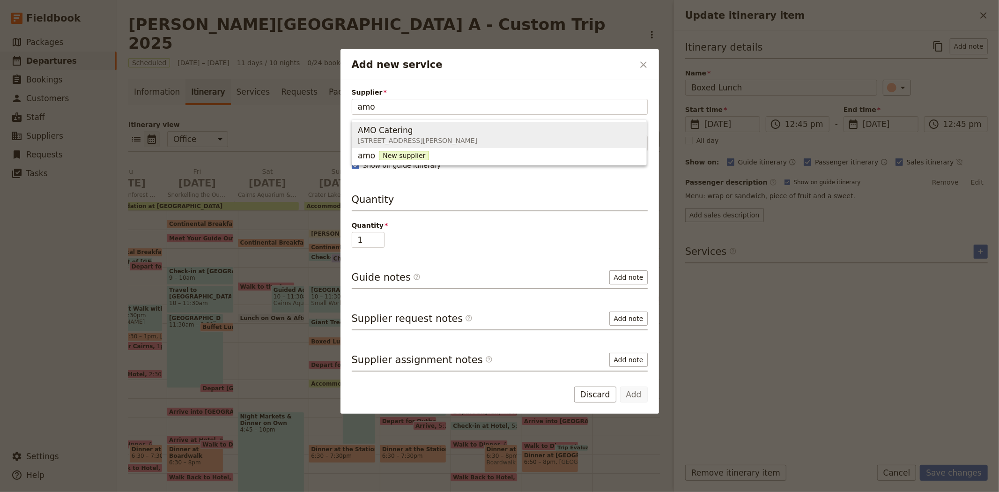
click at [409, 136] on span "[STREET_ADDRESS][PERSON_NAME]" at bounding box center [417, 140] width 119 height 9
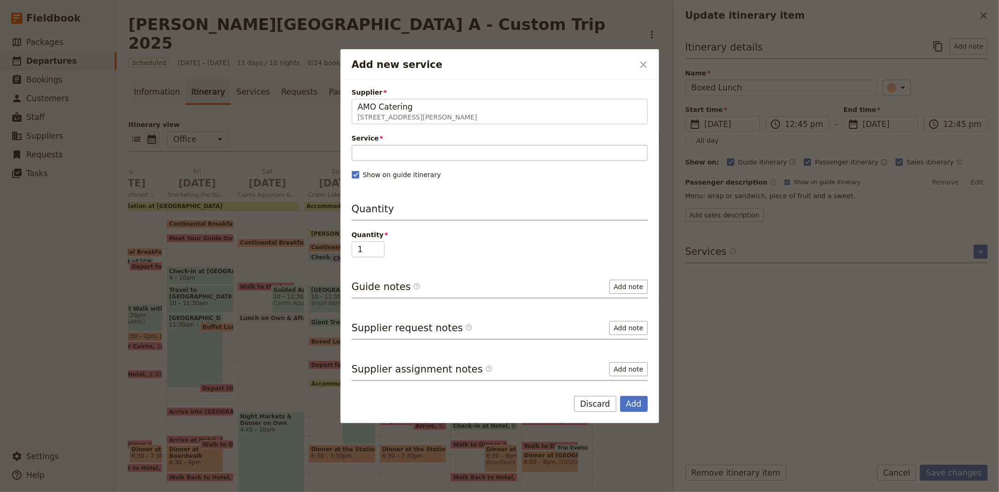
type input "AMO Catering"
click at [391, 150] on input "Service" at bounding box center [500, 153] width 296 height 16
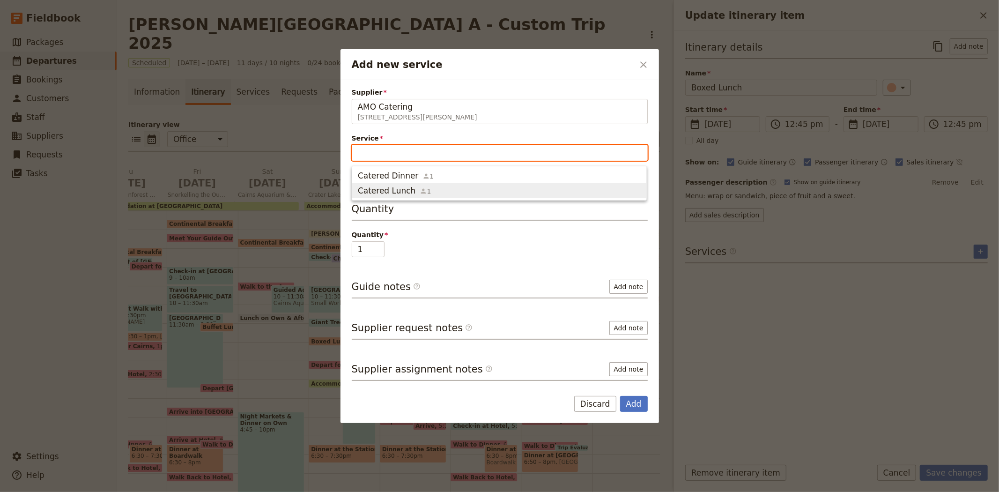
click at [396, 187] on span "Catered Lunch" at bounding box center [387, 190] width 58 height 11
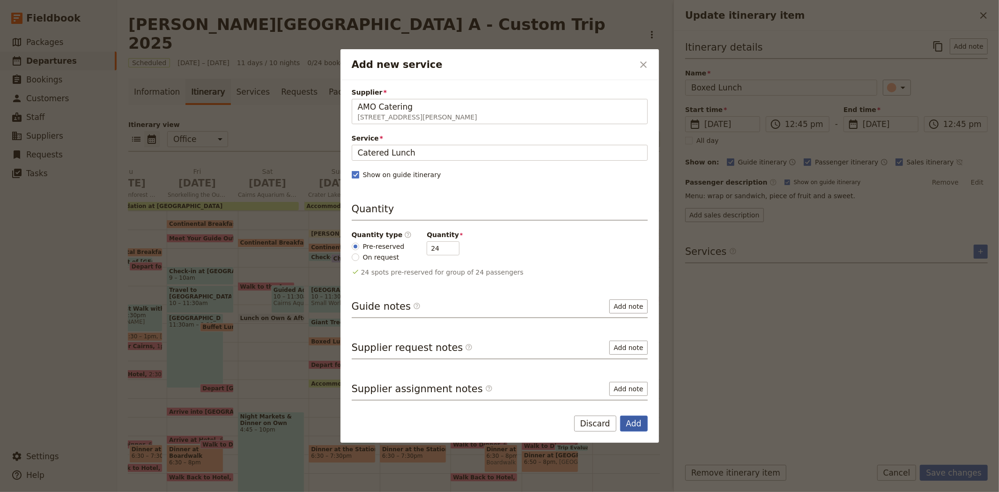
click at [630, 423] on button "Add" at bounding box center [634, 423] width 28 height 16
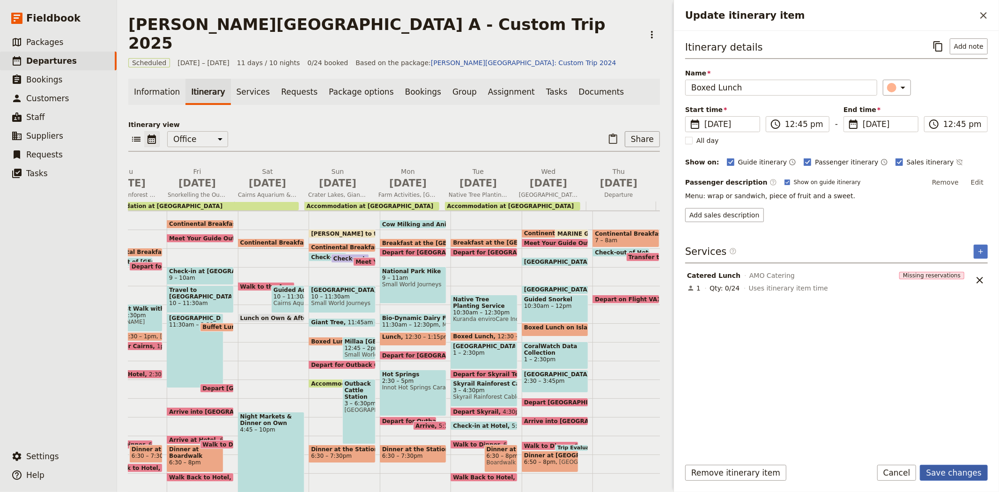
click at [954, 475] on button "Save changes" at bounding box center [954, 473] width 68 height 16
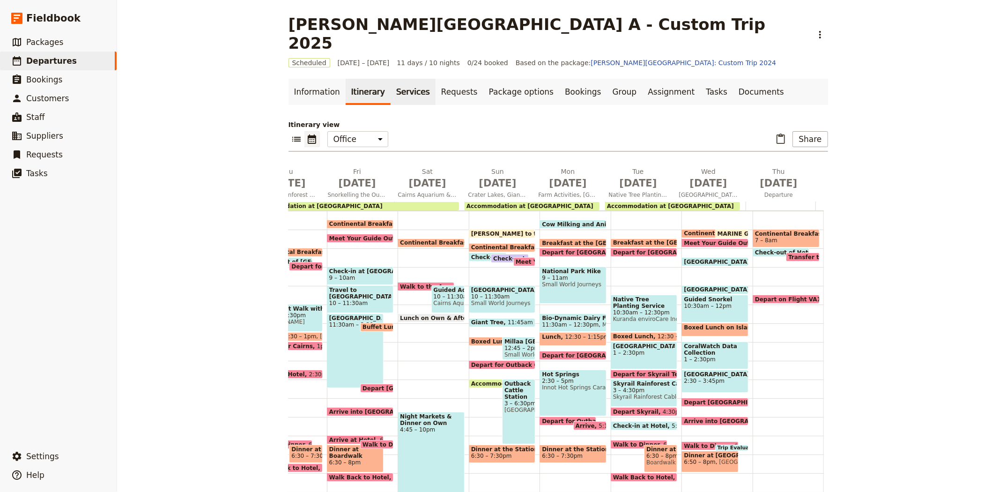
click at [408, 79] on link "Services" at bounding box center [413, 92] width 45 height 26
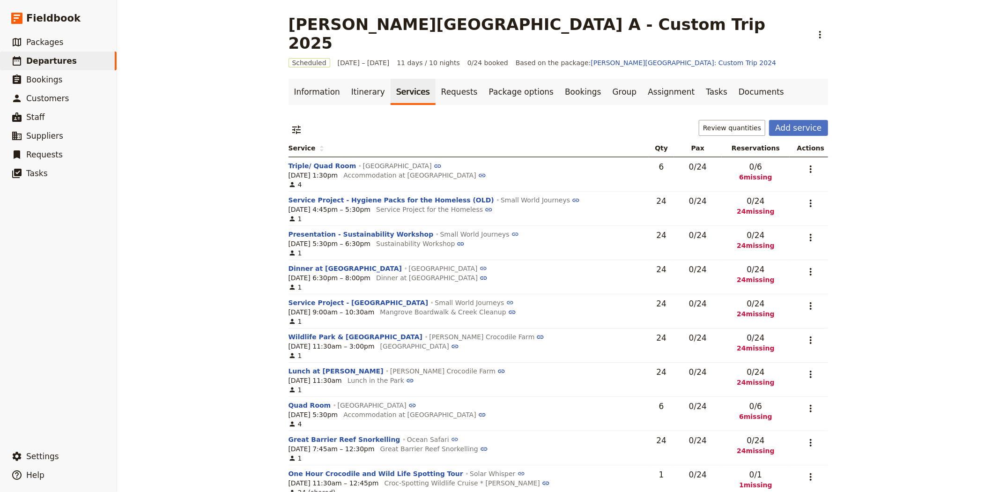
click at [226, 262] on div "[PERSON_NAME][GEOGRAPHIC_DATA] A - Custom Trip 2025 ​ Scheduled [DATE] – [DATE]…" at bounding box center [558, 246] width 882 height 492
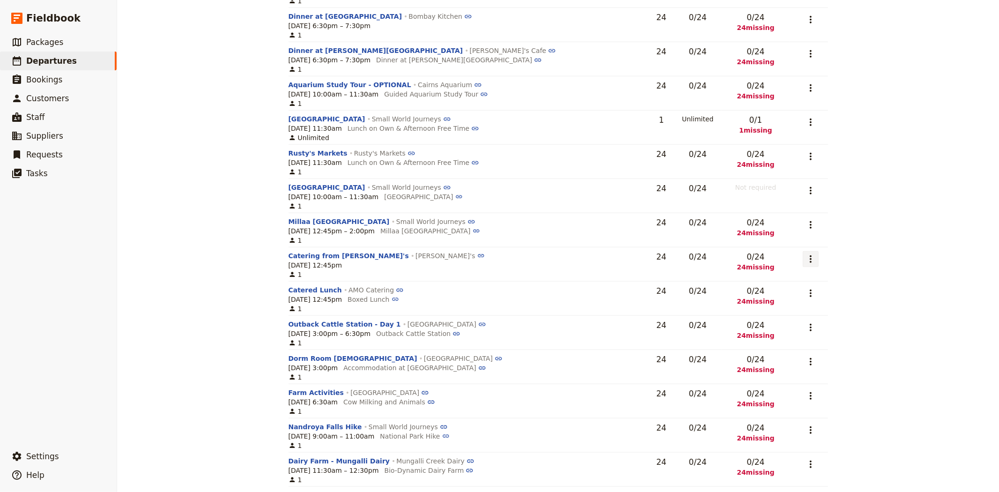
click at [805, 253] on icon "Actions" at bounding box center [810, 258] width 11 height 11
click at [775, 306] on span "Remove service" at bounding box center [758, 308] width 52 height 9
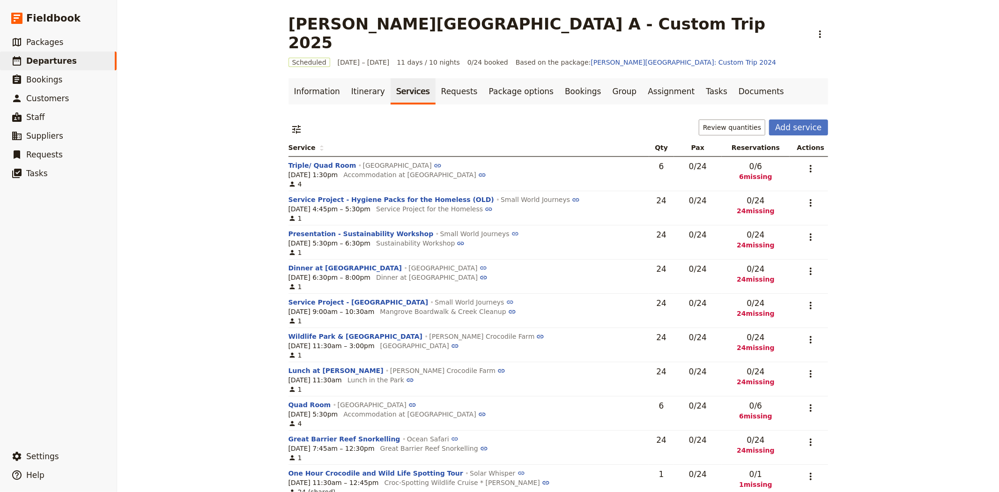
scroll to position [0, 0]
click at [353, 79] on link "Itinerary" at bounding box center [368, 92] width 45 height 26
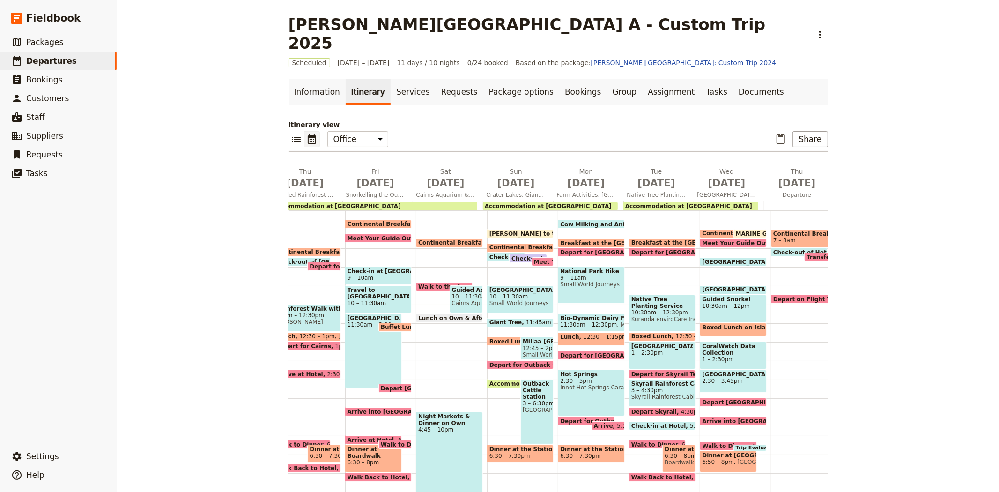
scroll to position [0, 269]
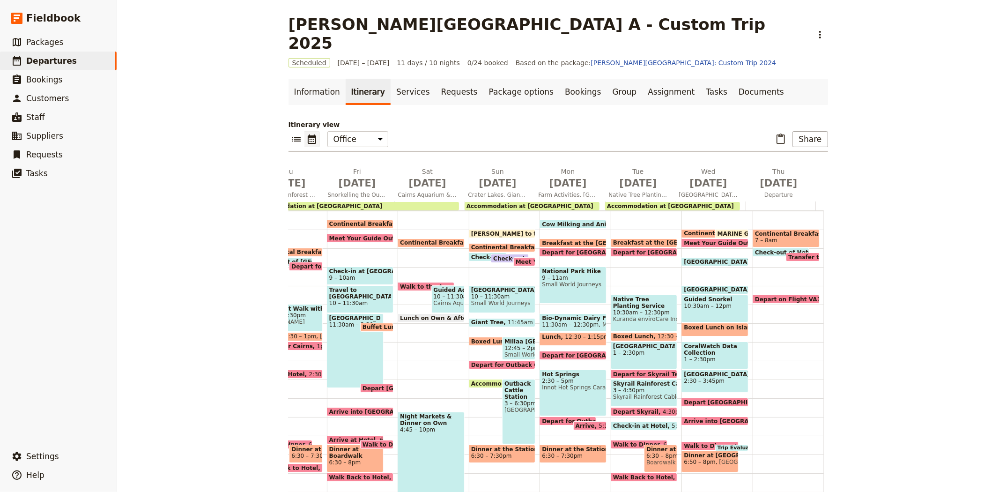
click at [513, 400] on span "3 – 6:30pm" at bounding box center [518, 403] width 29 height 7
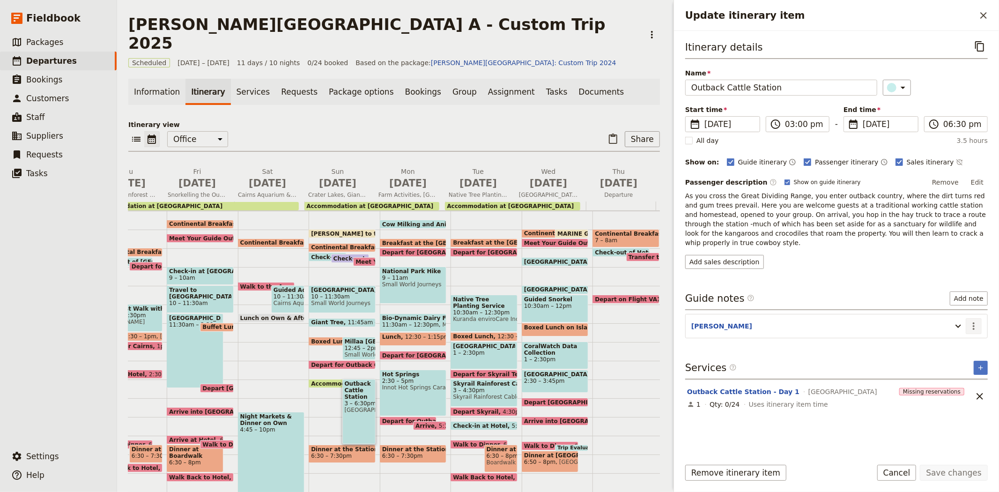
click at [973, 324] on button "​" at bounding box center [974, 326] width 16 height 16
click at [971, 320] on icon "Actions" at bounding box center [973, 325] width 11 height 11
click at [971, 322] on icon "Actions" at bounding box center [973, 325] width 11 height 11
click at [962, 336] on span "Edit note" at bounding box center [947, 337] width 30 height 9
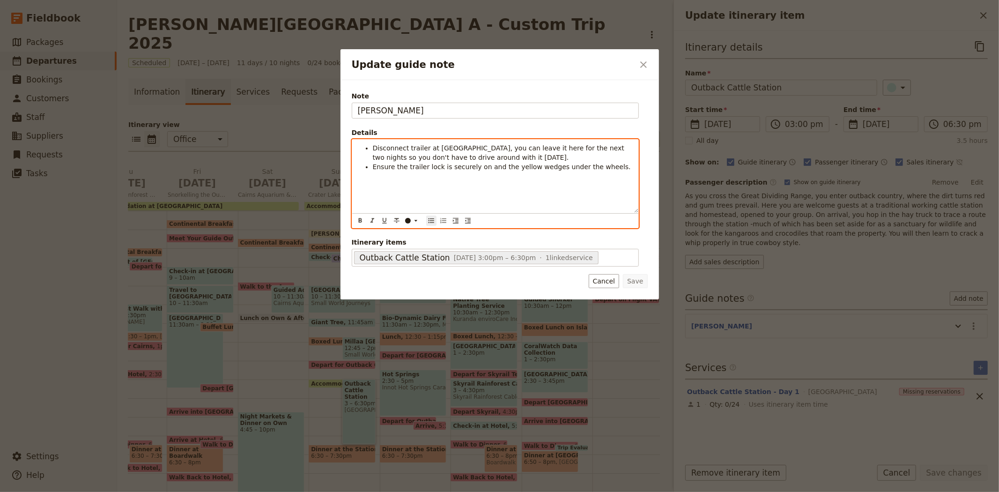
click at [513, 148] on span "Disconnect trailer at [GEOGRAPHIC_DATA], you can leave it here for the next two…" at bounding box center [500, 152] width 254 height 17
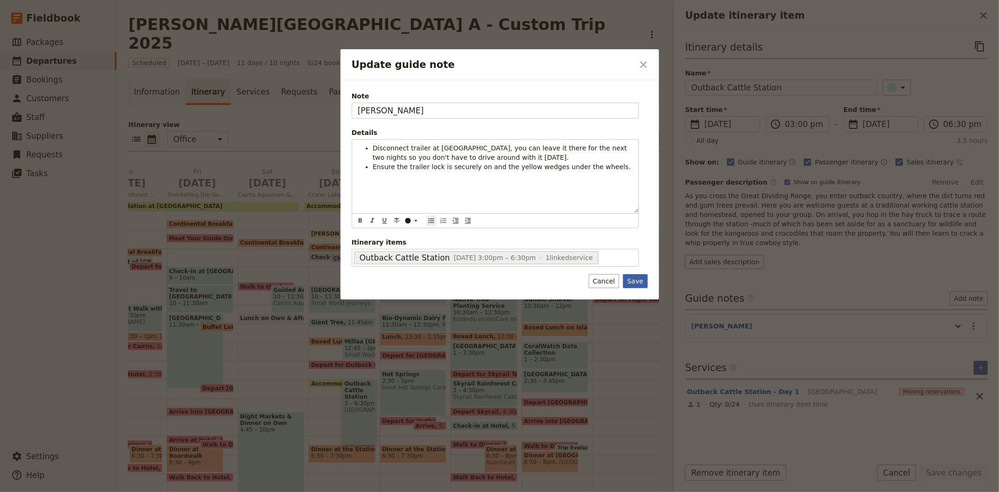
click at [635, 283] on button "Save" at bounding box center [635, 281] width 24 height 14
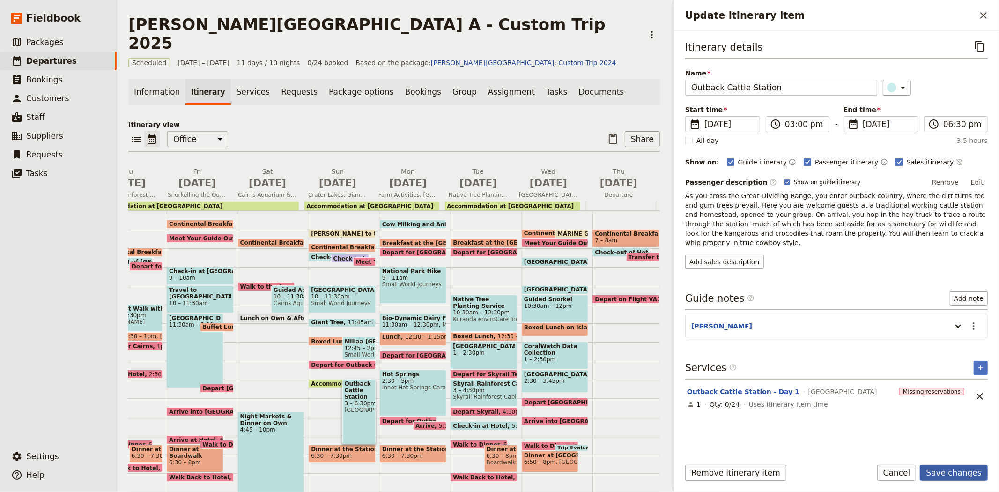
click at [964, 477] on button "Save changes" at bounding box center [954, 473] width 68 height 16
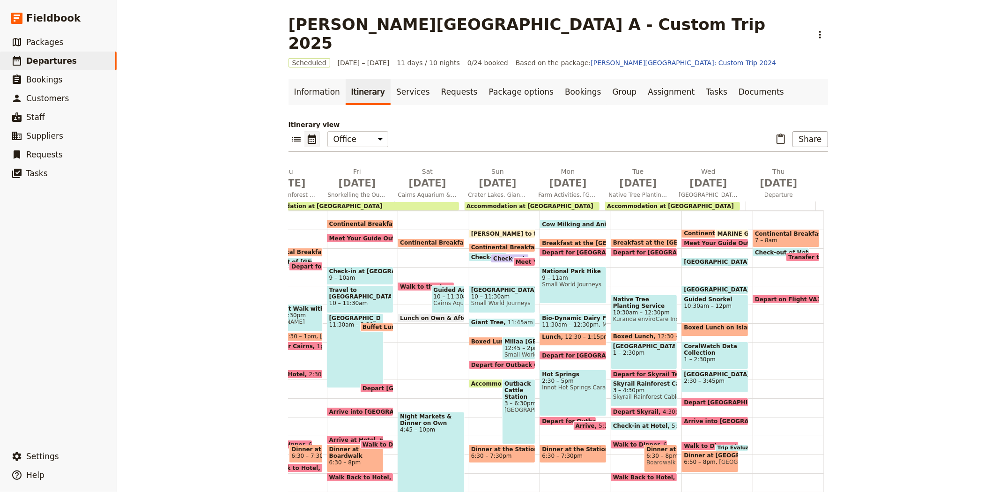
click at [561, 221] on span "Cow Milking and Animals" at bounding box center [583, 224] width 83 height 6
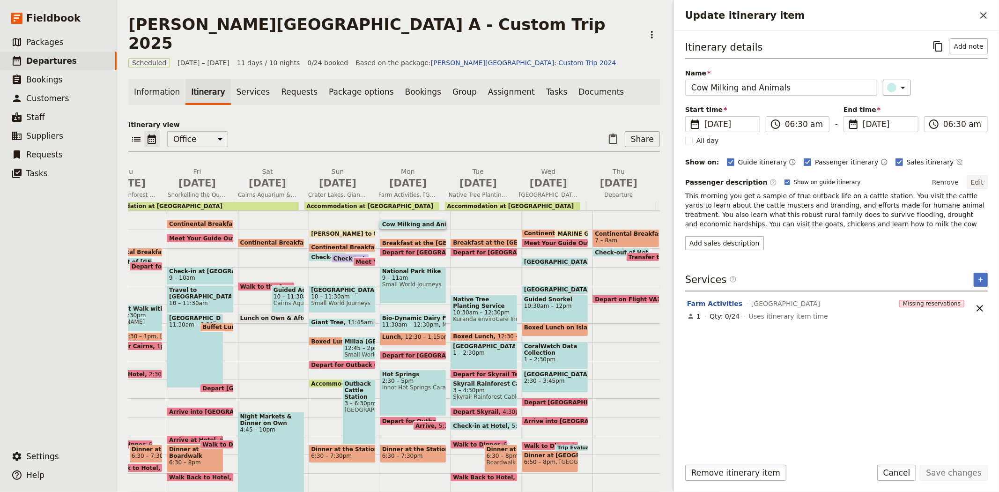
click at [979, 180] on button "Edit" at bounding box center [977, 182] width 21 height 14
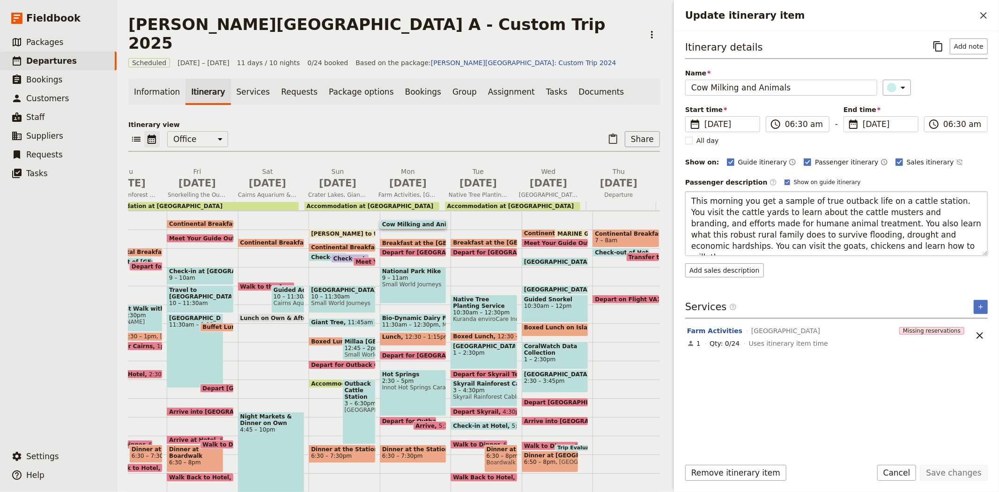
type textarea "This morning you get a sample of true outback life on a cattle station. You vis…"
click at [956, 471] on button "Save changes" at bounding box center [954, 473] width 68 height 16
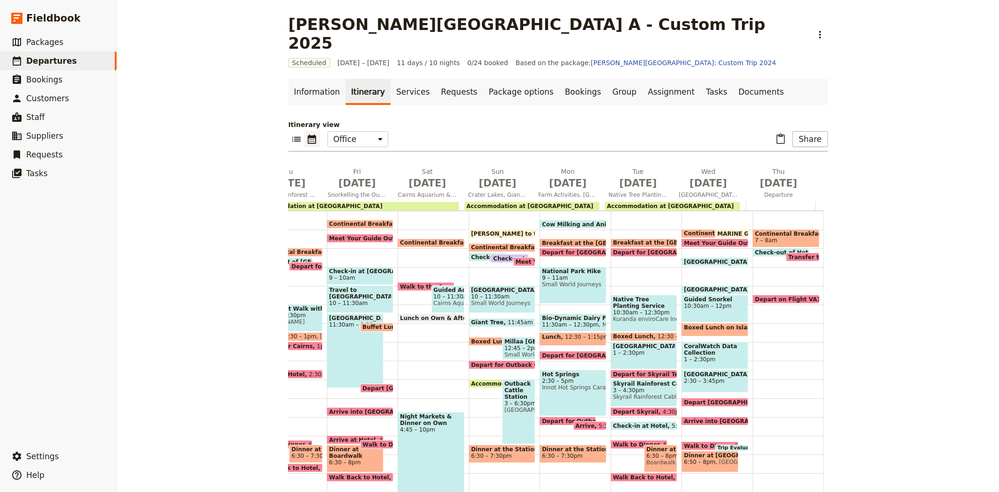
click at [567, 281] on span "Small World Journeys" at bounding box center [573, 284] width 62 height 7
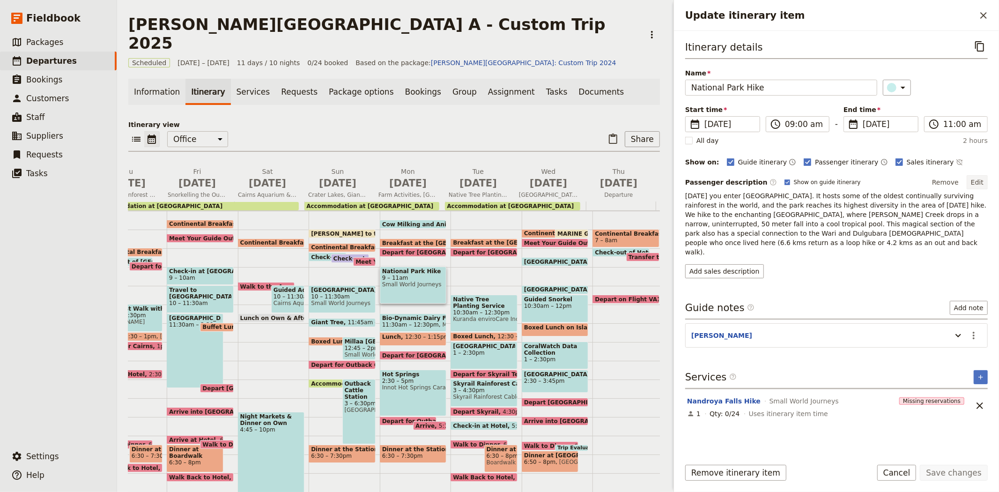
click at [977, 178] on button "Edit" at bounding box center [977, 182] width 21 height 14
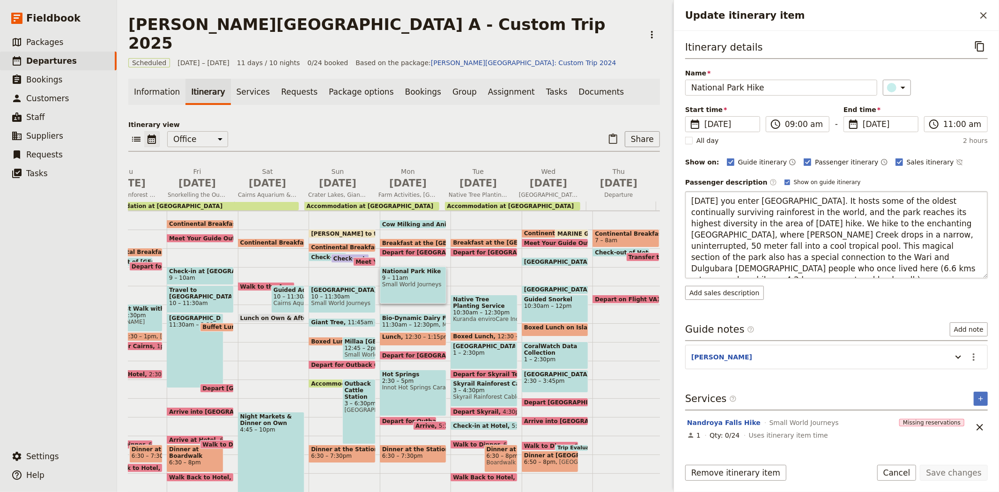
drag, startPoint x: 734, startPoint y: 267, endPoint x: 905, endPoint y: 256, distance: 171.3
click at [905, 256] on textarea "[DATE] you enter [GEOGRAPHIC_DATA]. It hosts some of the oldest continually sur…" at bounding box center [836, 234] width 303 height 87
type textarea "[DATE] you enter [GEOGRAPHIC_DATA]. It hosts some of the oldest continually sur…"
click at [949, 470] on button "Save changes" at bounding box center [954, 473] width 68 height 16
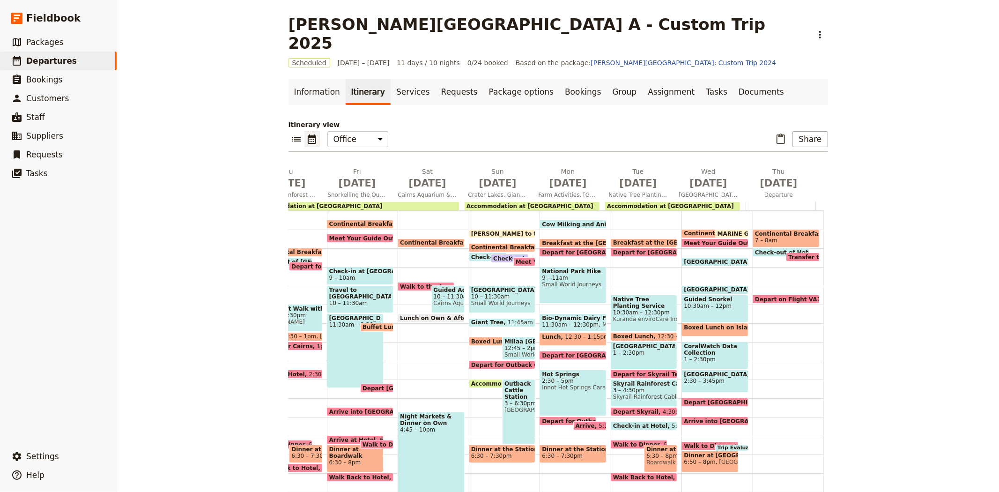
click at [631, 316] on span "Kuranda enviroCare Inc" at bounding box center [644, 319] width 62 height 7
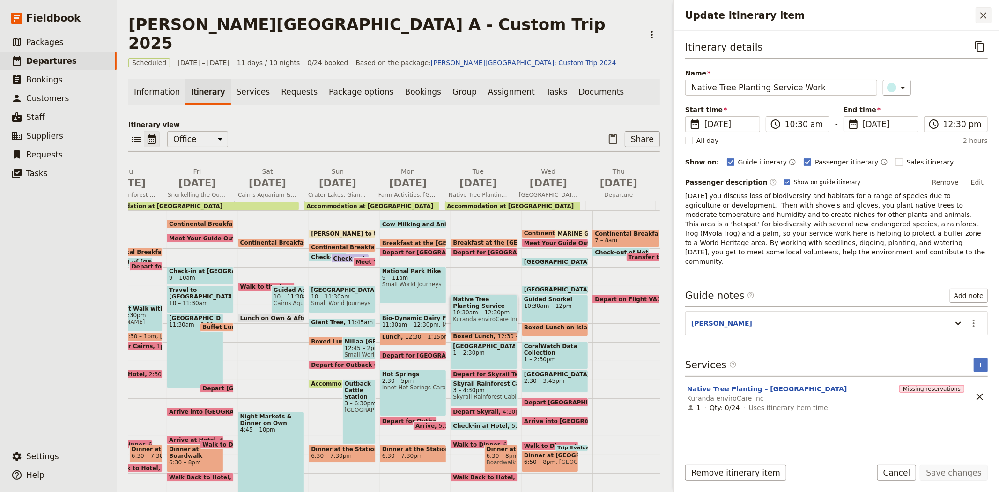
click at [987, 18] on icon "Close drawer" at bounding box center [983, 15] width 11 height 11
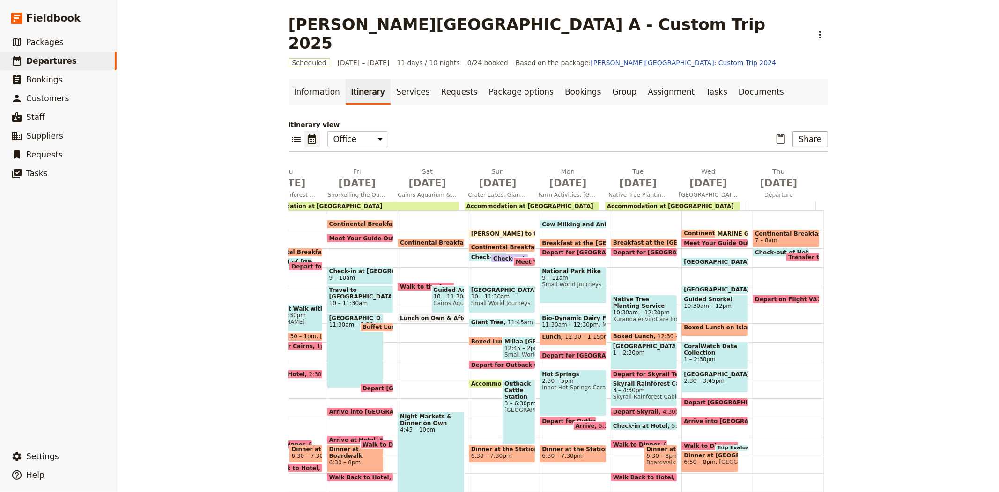
click at [562, 281] on span "Small World Journeys" at bounding box center [573, 284] width 62 height 7
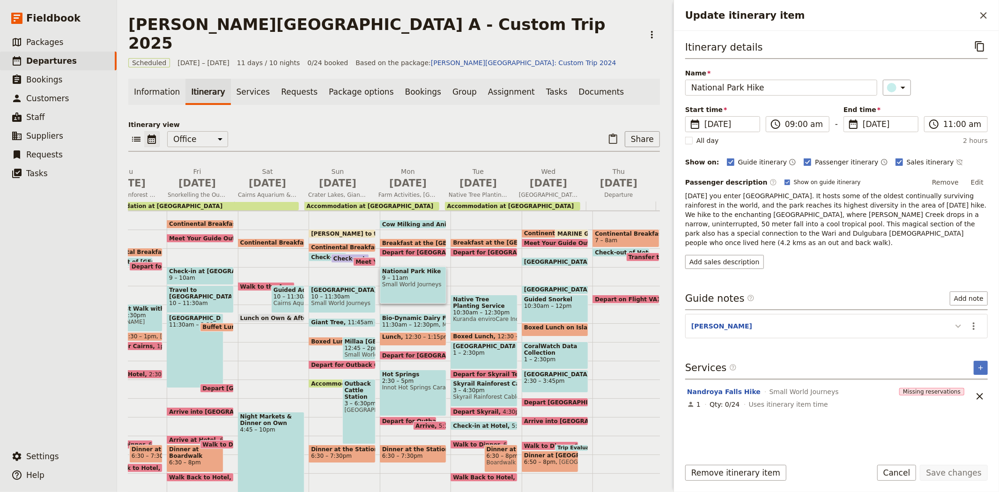
click at [959, 320] on icon "Update itinerary item" at bounding box center [958, 325] width 11 height 11
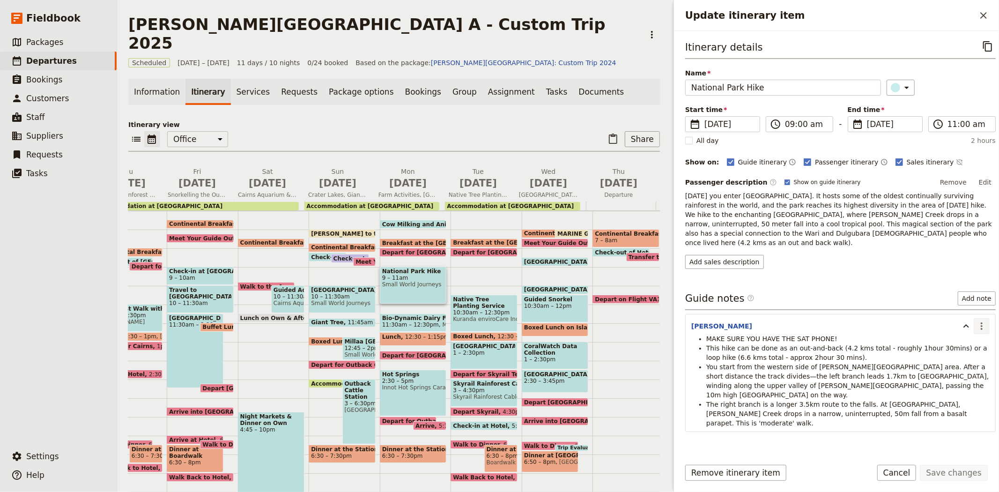
click at [974, 322] on button "​" at bounding box center [982, 326] width 16 height 16
click at [962, 334] on span "Edit note" at bounding box center [948, 337] width 30 height 9
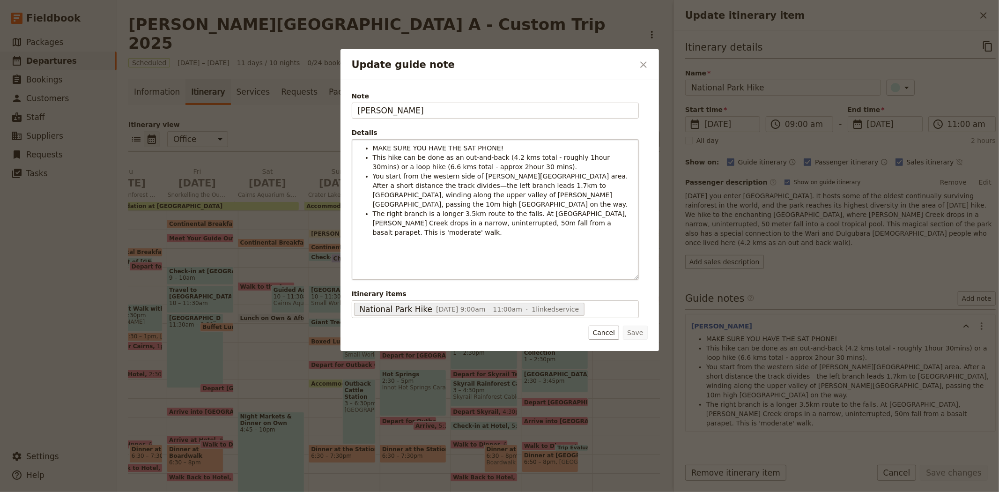
drag, startPoint x: 633, startPoint y: 209, endPoint x: 625, endPoint y: 293, distance: 83.8
click at [625, 279] on div "MAKE SURE YOU HAVE THE SAT PHONE! This hike can be done as an out-and-back (4.2…" at bounding box center [495, 210] width 286 height 140
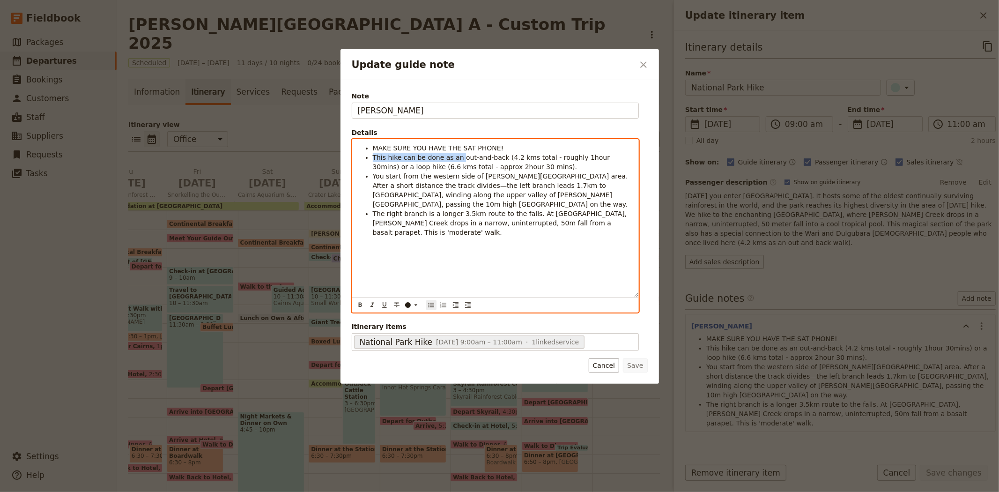
drag, startPoint x: 454, startPoint y: 157, endPoint x: 372, endPoint y: 157, distance: 82.4
click at [372, 157] on ul "MAKE SURE YOU HAVE THE SAT PHONE! This hike can be done as an out-and-back (4.2…" at bounding box center [495, 190] width 275 height 94
drag, startPoint x: 443, startPoint y: 168, endPoint x: 539, endPoint y: 156, distance: 96.7
click at [539, 156] on li "Out-and-back hike (4.2 kms total - roughly 1hour 30mins) or a loop hike (6.6 km…" at bounding box center [503, 162] width 260 height 19
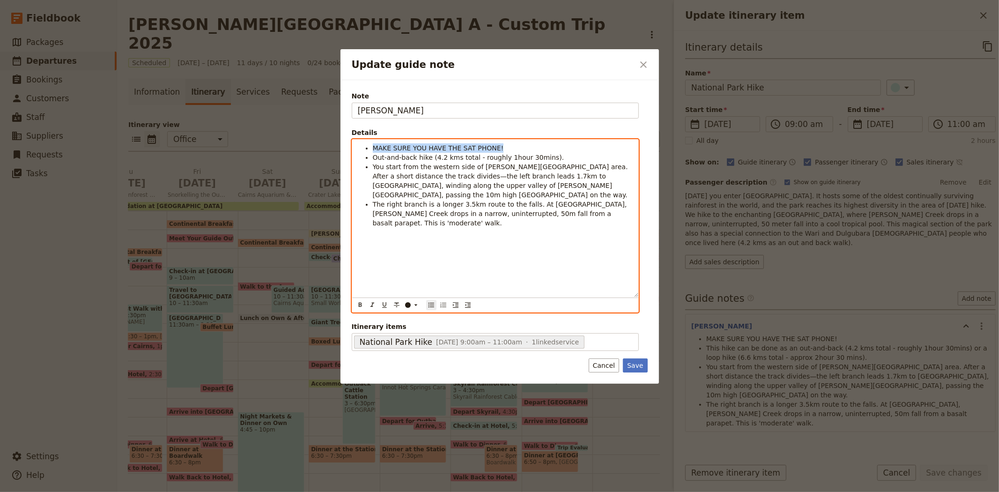
drag, startPoint x: 494, startPoint y: 148, endPoint x: 332, endPoint y: 147, distance: 162.5
click at [332, 491] on div "Update guide note ​ Note [PERSON_NAME] Details MAKE SURE YOU HAVE THE SAT PHONE…" at bounding box center [499, 492] width 999 height 0
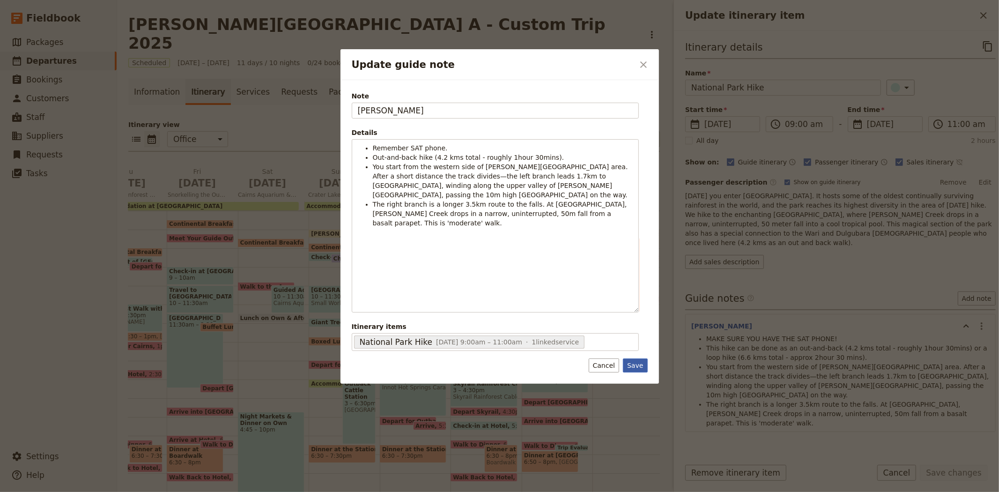
click at [631, 361] on button "Save" at bounding box center [635, 365] width 24 height 14
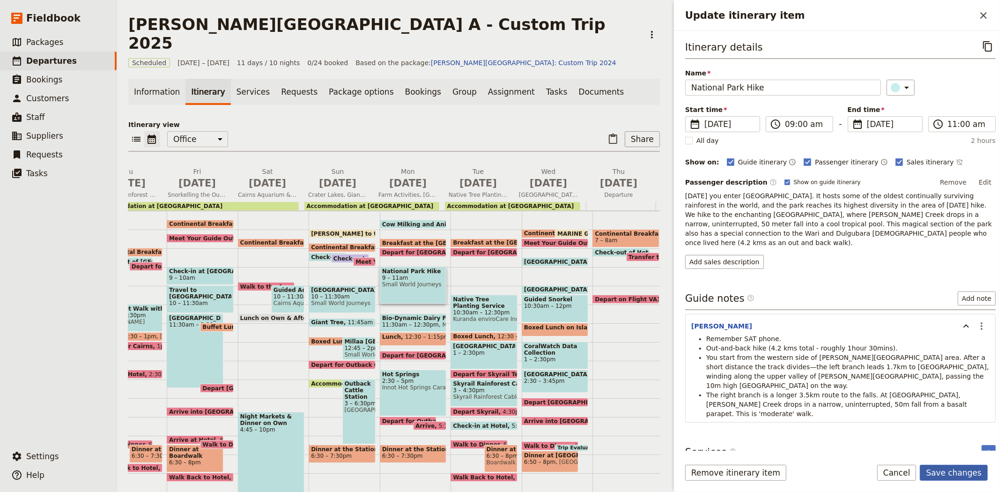
click at [951, 476] on button "Save changes" at bounding box center [954, 473] width 68 height 16
